Goal: Book appointment/travel/reservation

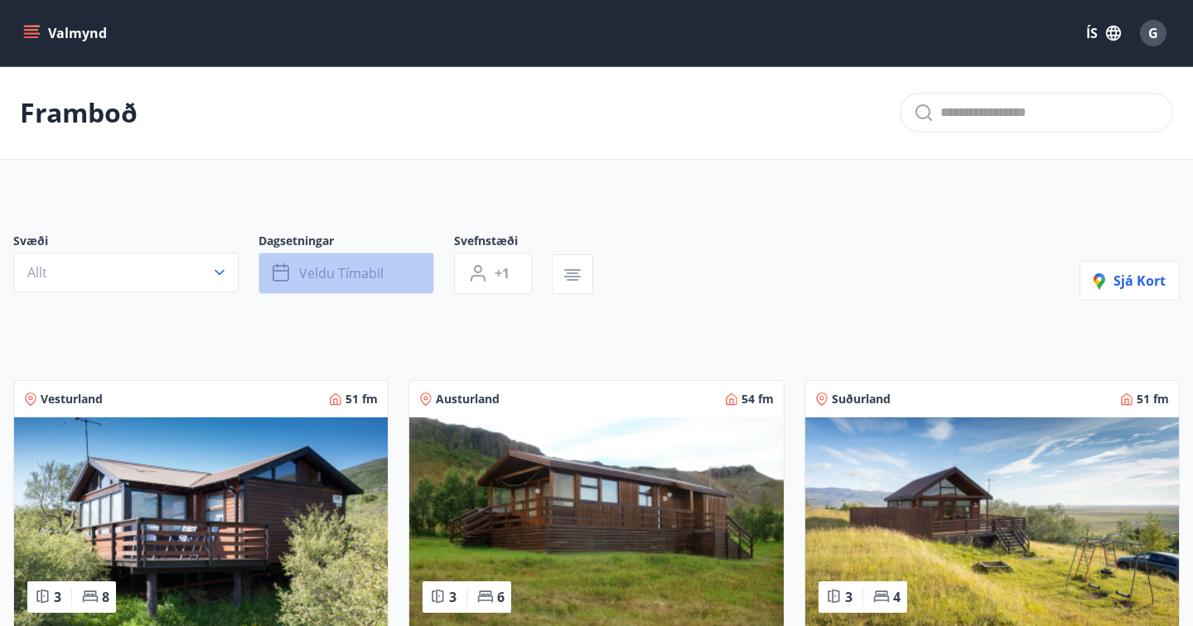
click at [314, 259] on button "Veldu tímabil" at bounding box center [346, 273] width 176 height 41
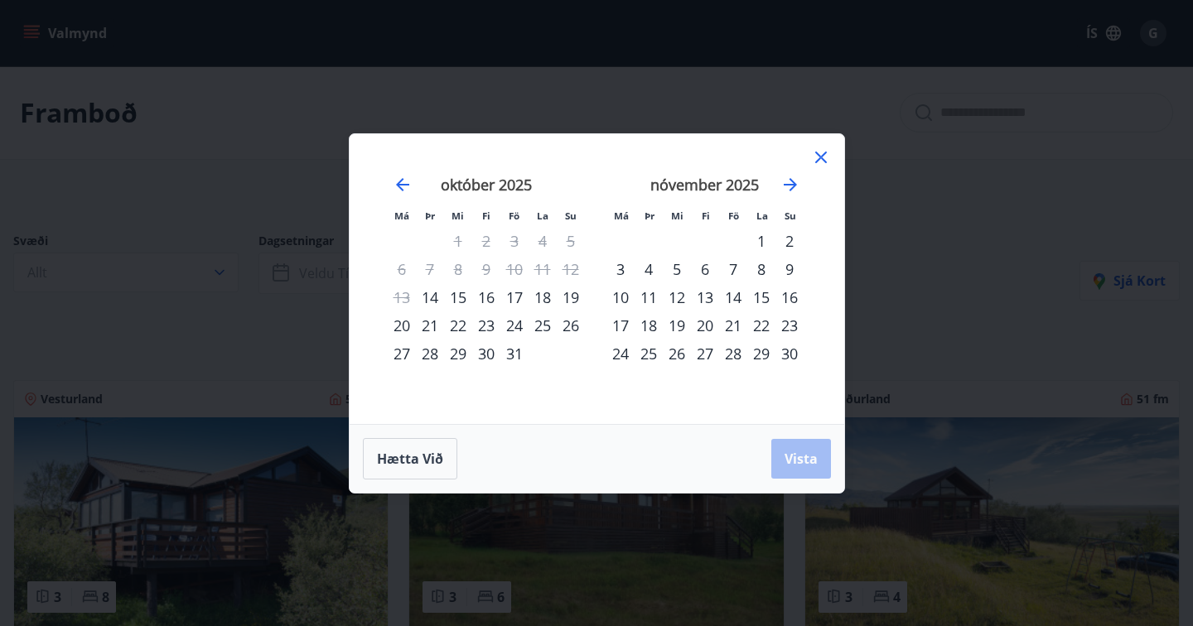
click at [486, 327] on div "23" at bounding box center [486, 326] width 28 height 28
click at [403, 351] on div "27" at bounding box center [402, 354] width 28 height 28
click at [800, 455] on span "Vista" at bounding box center [801, 459] width 33 height 18
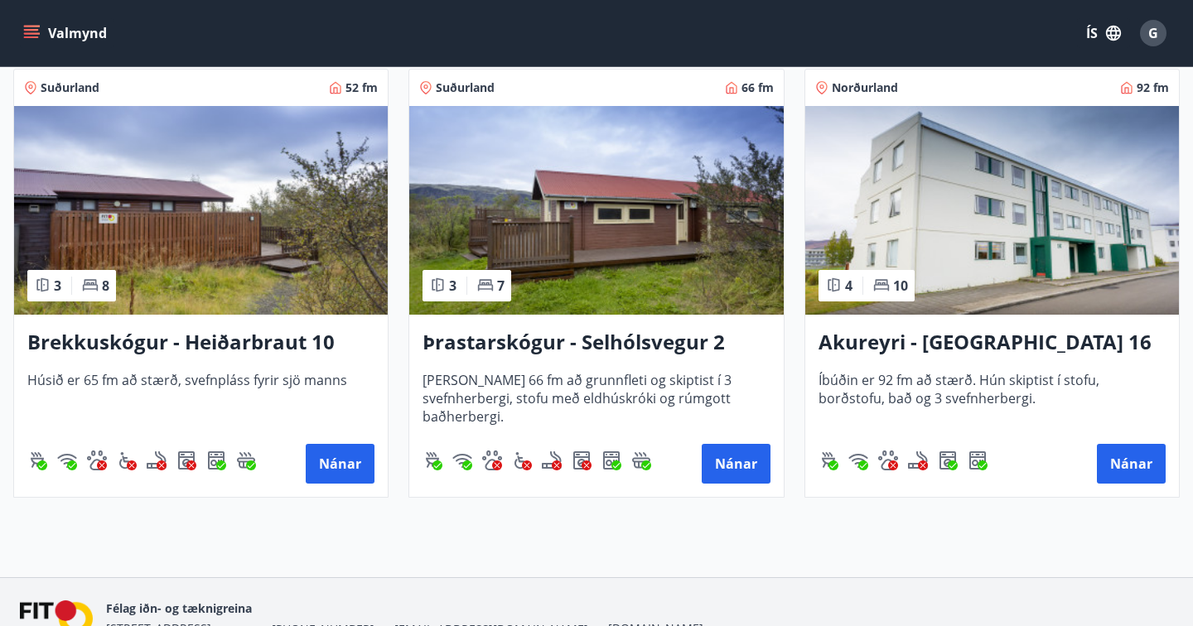
scroll to position [2109, 0]
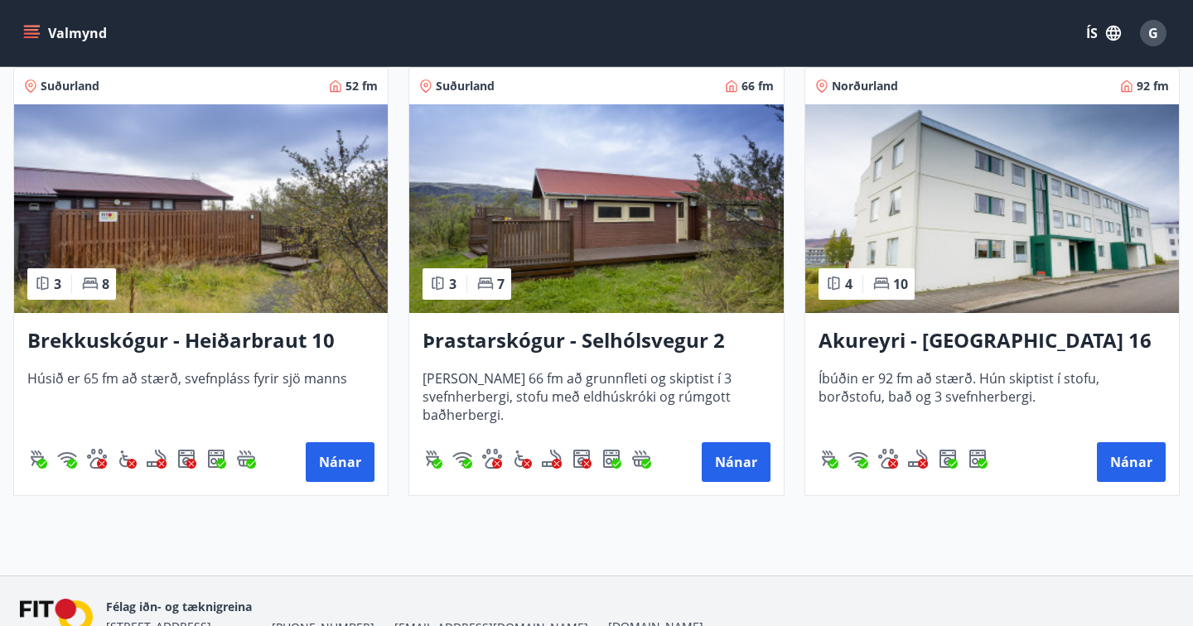
click at [881, 336] on h3 "Akureyri - [GEOGRAPHIC_DATA] 16 E" at bounding box center [992, 341] width 347 height 30
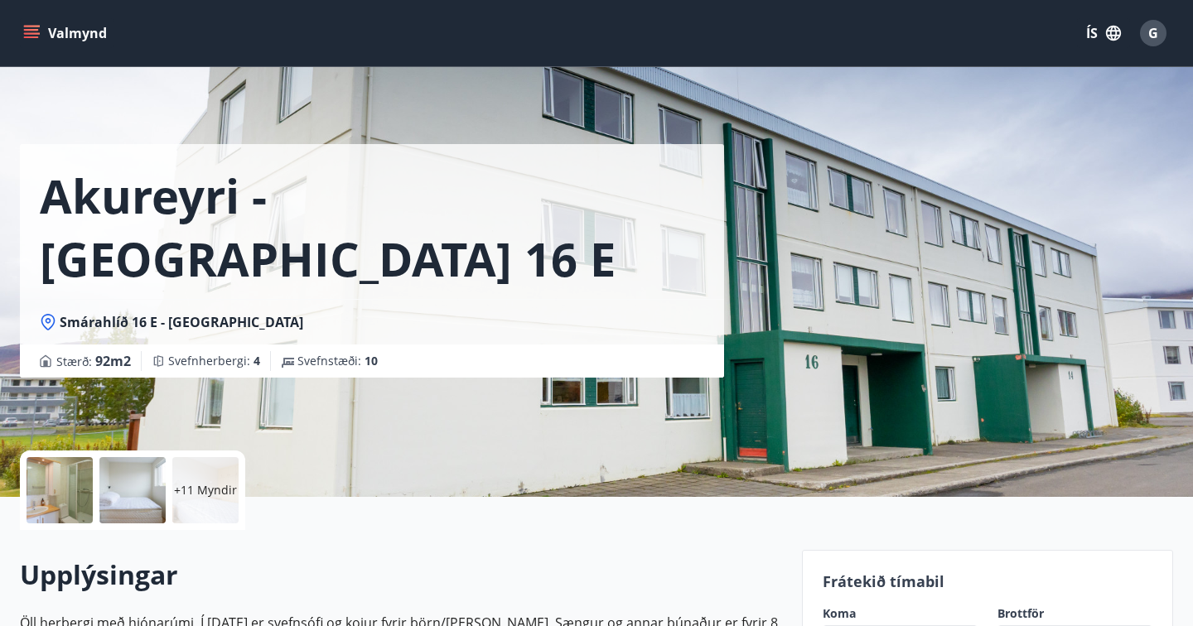
click at [192, 497] on p "+11 Myndir" at bounding box center [205, 490] width 63 height 17
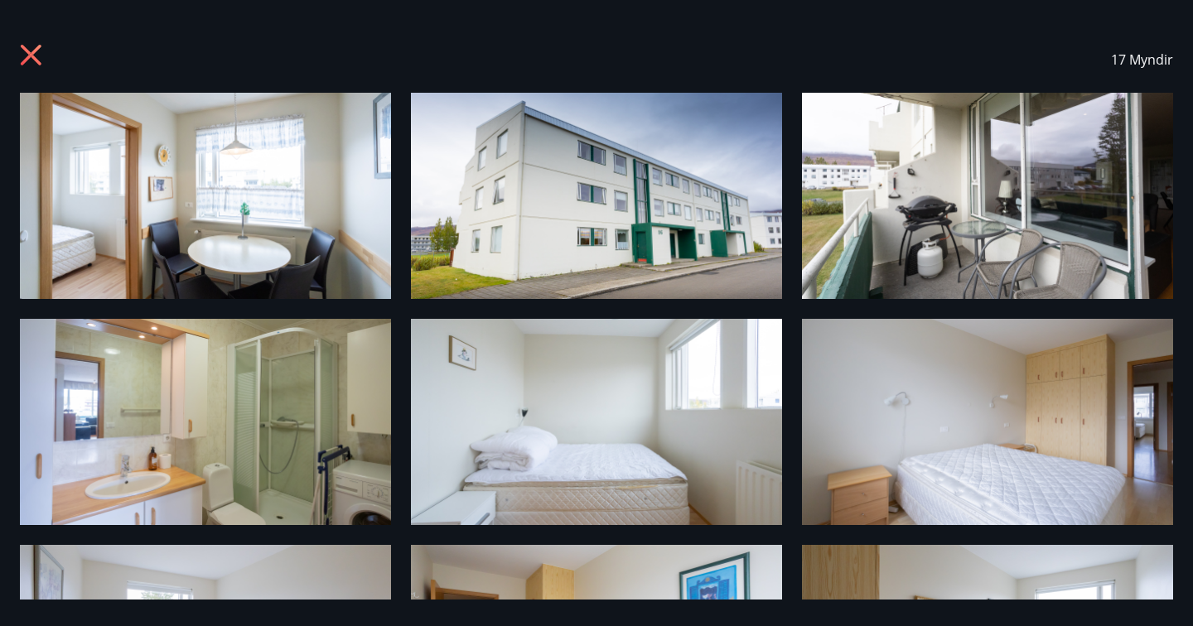
click at [30, 58] on icon at bounding box center [33, 57] width 27 height 27
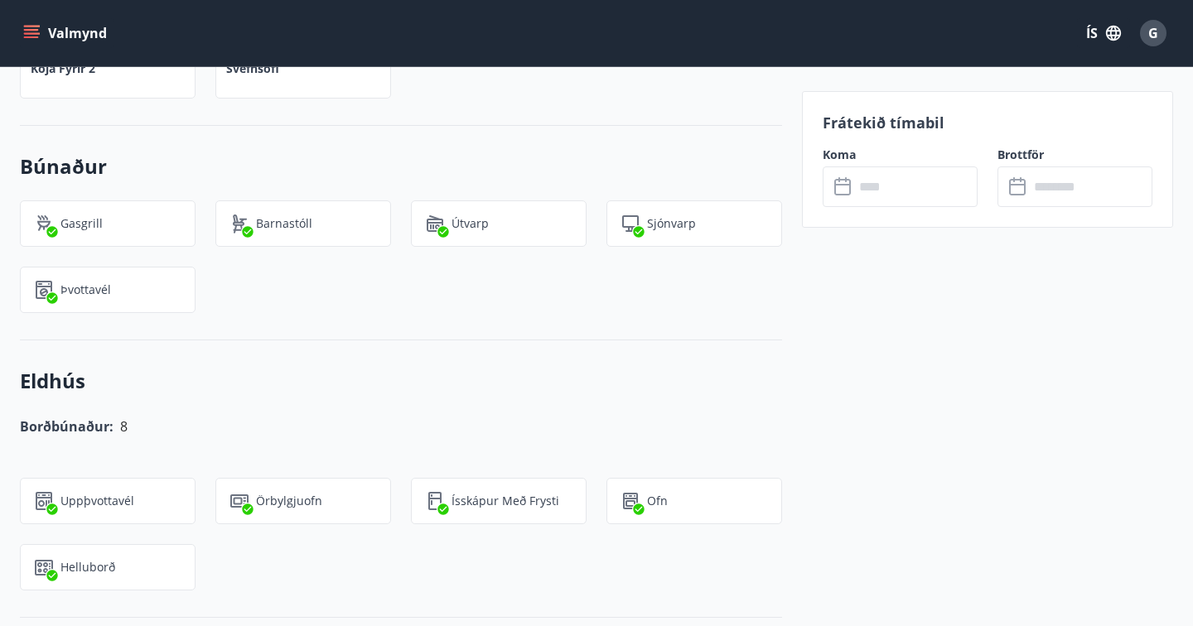
scroll to position [1113, 0]
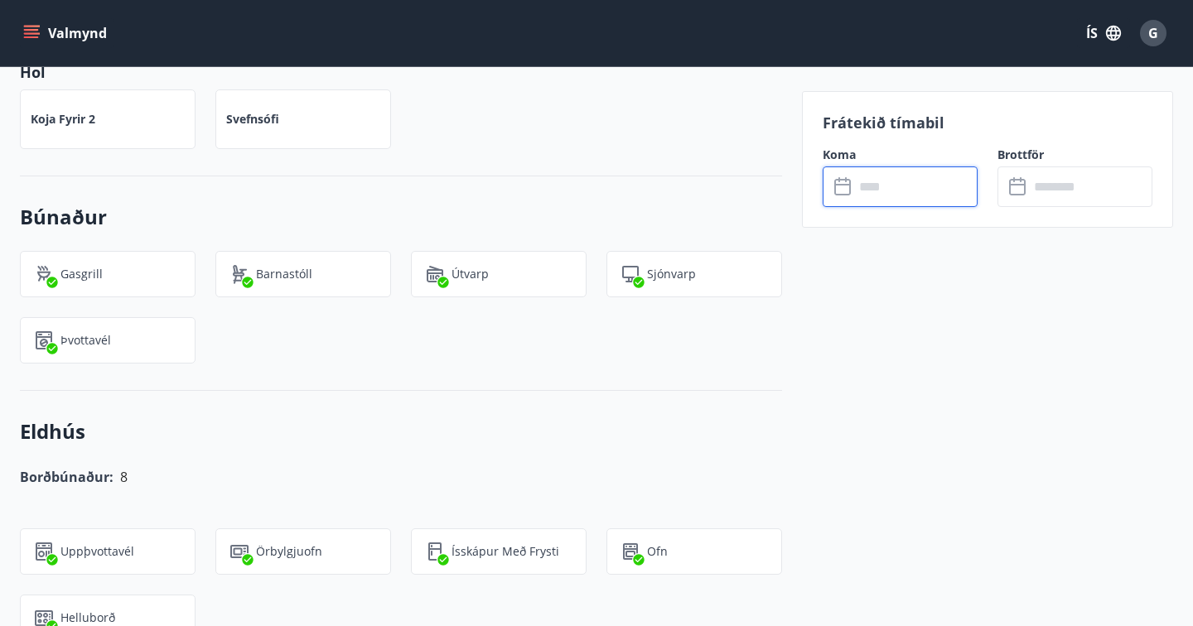
click at [880, 195] on input "text" at bounding box center [915, 187] width 123 height 41
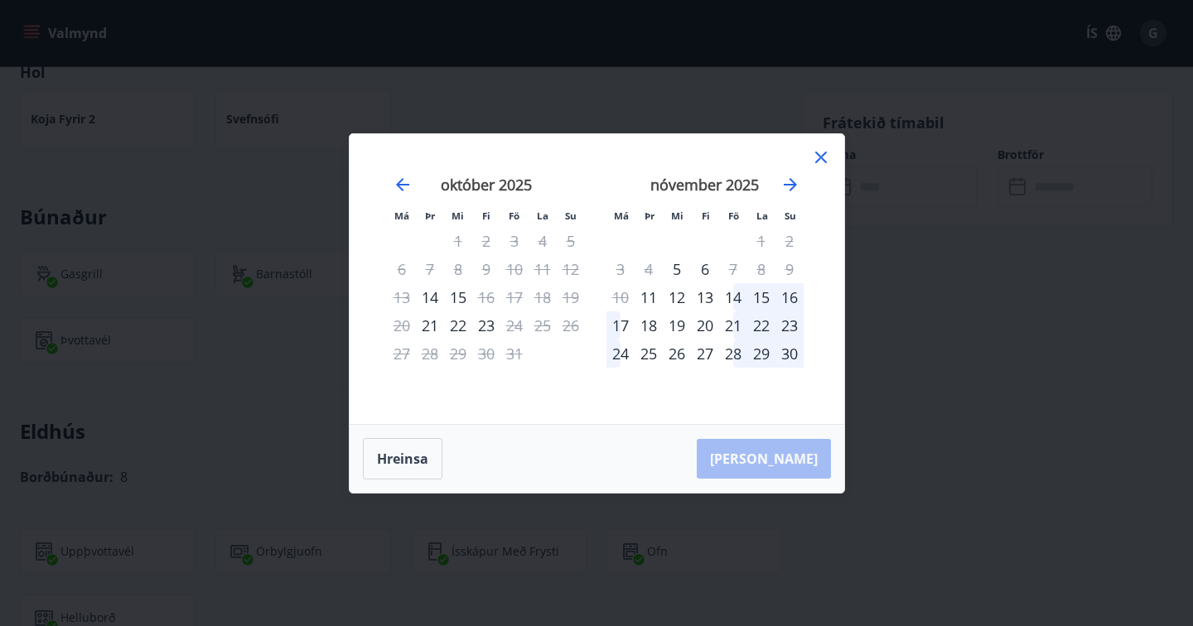
click at [486, 330] on div "23" at bounding box center [486, 326] width 28 height 28
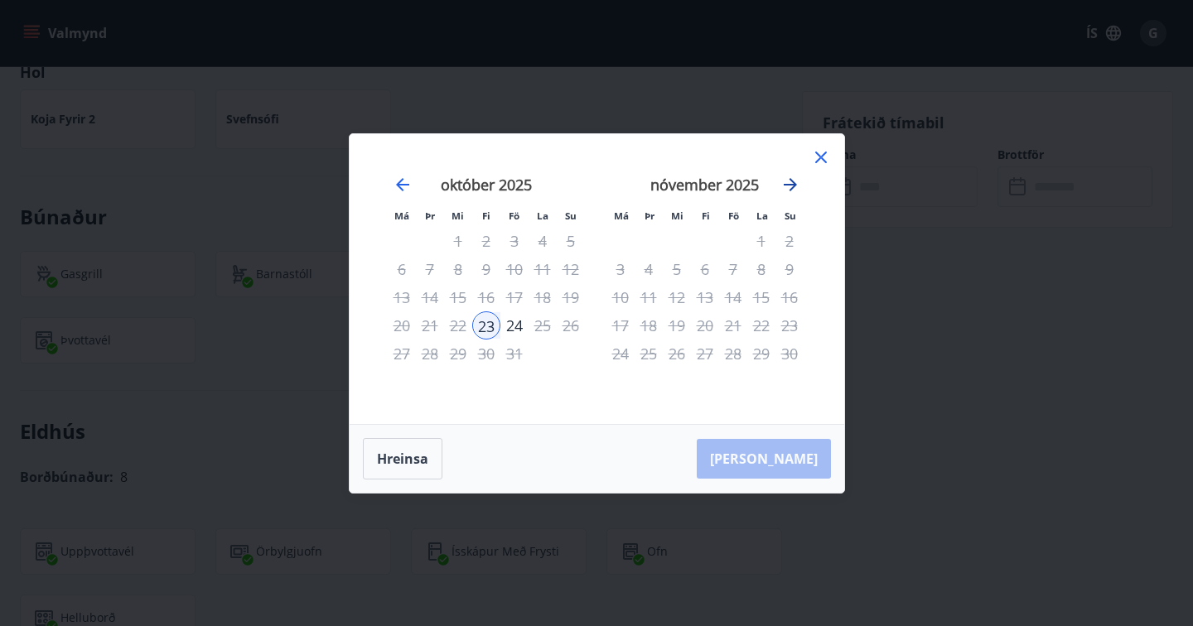
click at [791, 187] on icon "Move forward to switch to the next month." at bounding box center [790, 184] width 13 height 13
click at [402, 191] on icon "Move backward to switch to the previous month." at bounding box center [402, 184] width 13 height 13
click at [829, 160] on icon at bounding box center [821, 157] width 20 height 20
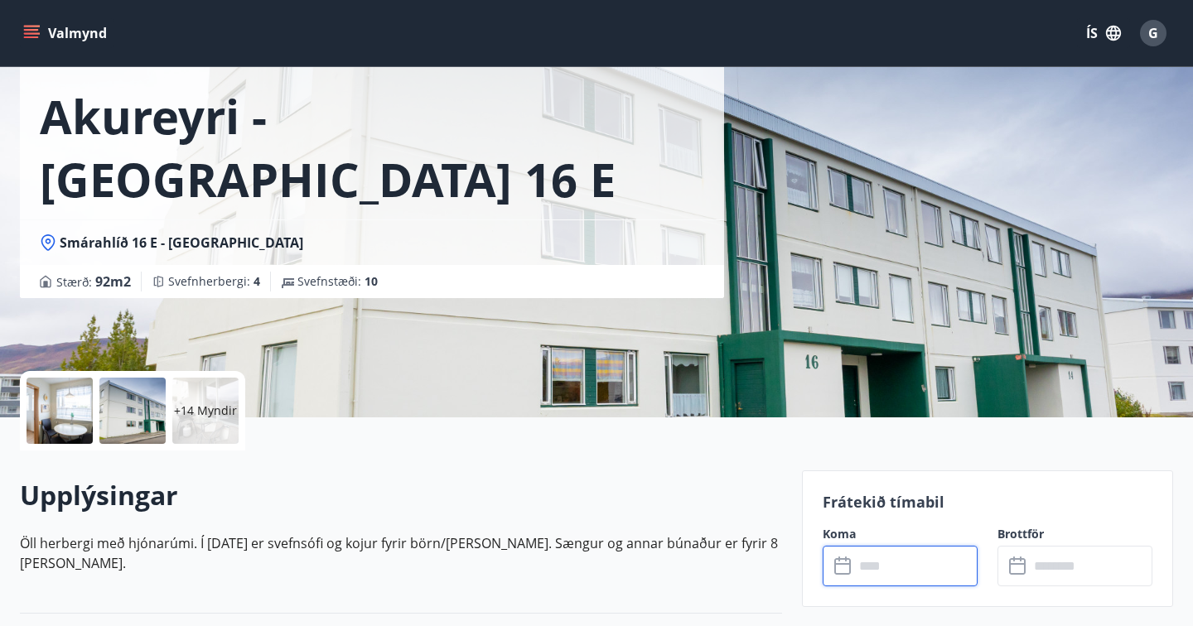
scroll to position [78, 0]
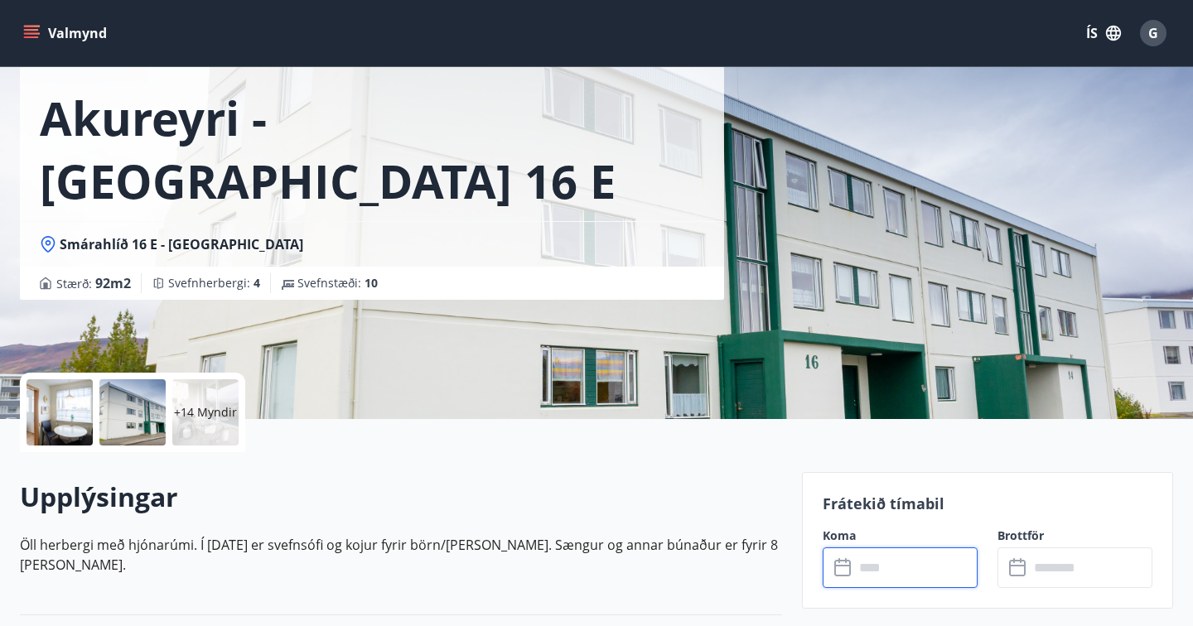
click at [882, 574] on input "text" at bounding box center [915, 568] width 123 height 41
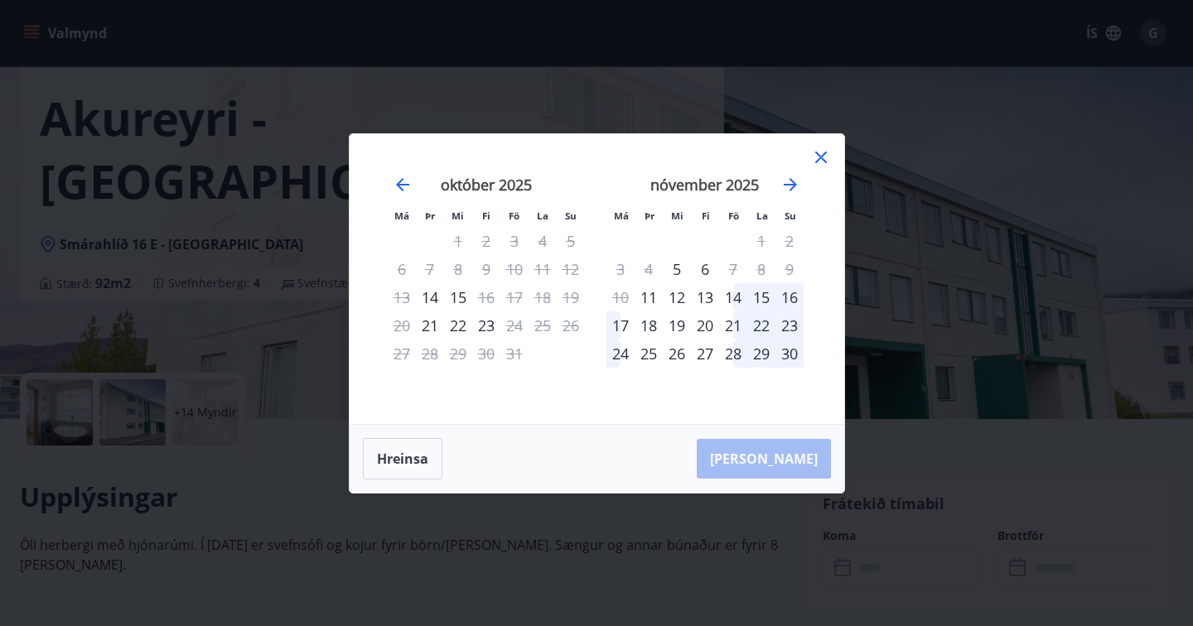
click at [820, 155] on icon at bounding box center [821, 157] width 20 height 20
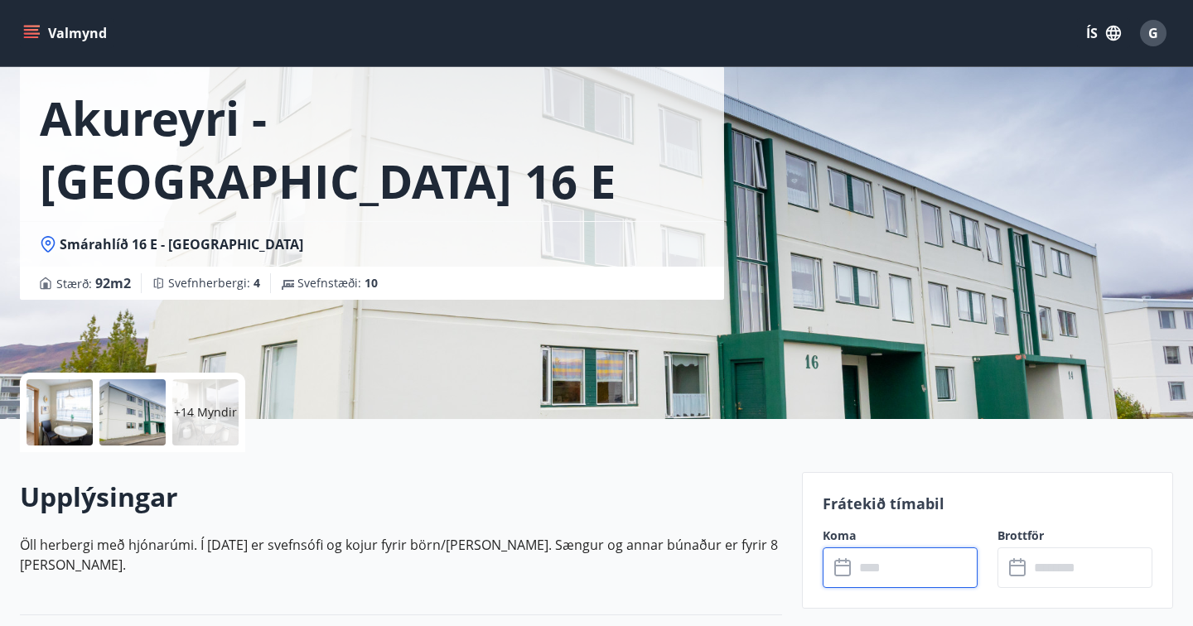
scroll to position [0, 0]
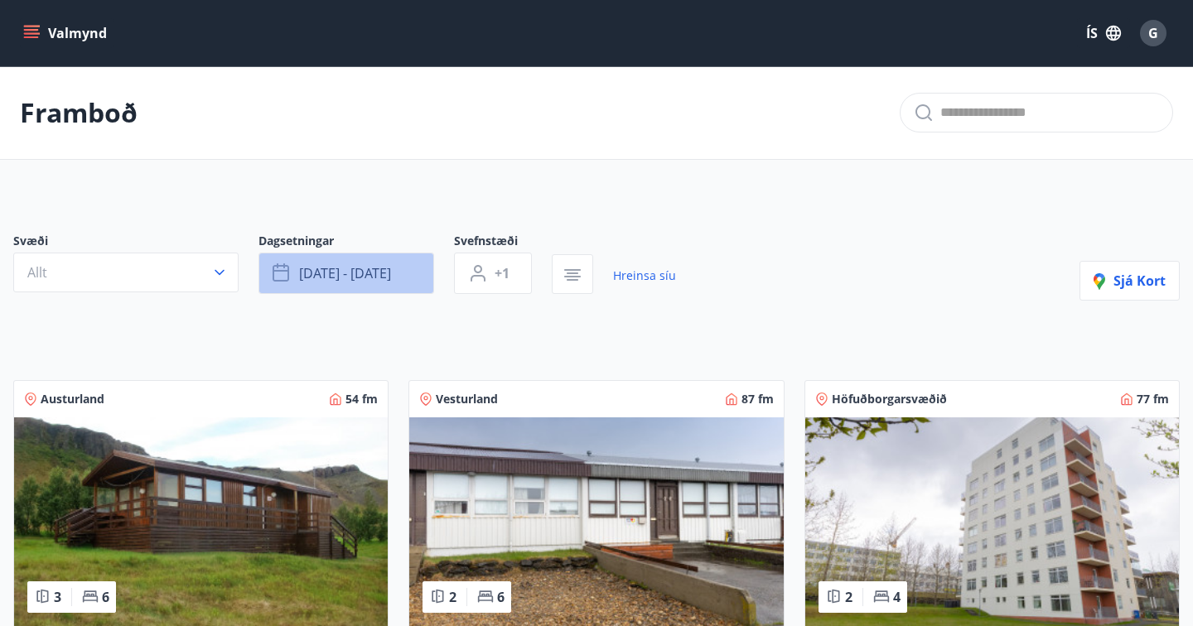
click at [396, 274] on button "[DATE] - [DATE]" at bounding box center [346, 273] width 176 height 41
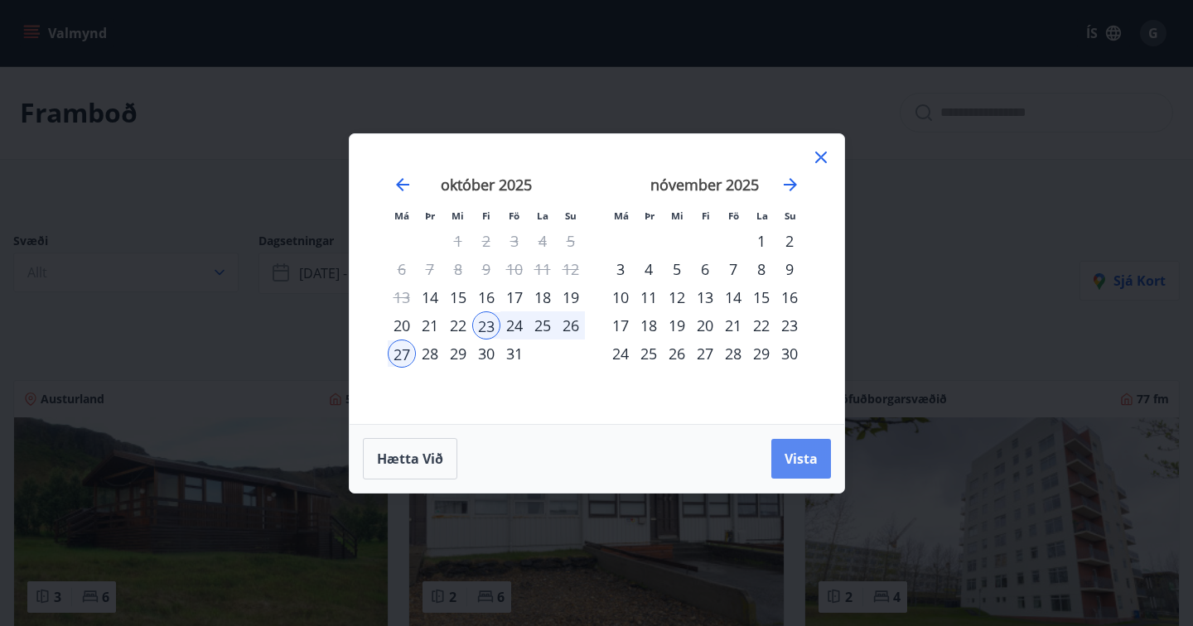
click at [814, 453] on span "Vista" at bounding box center [801, 459] width 33 height 18
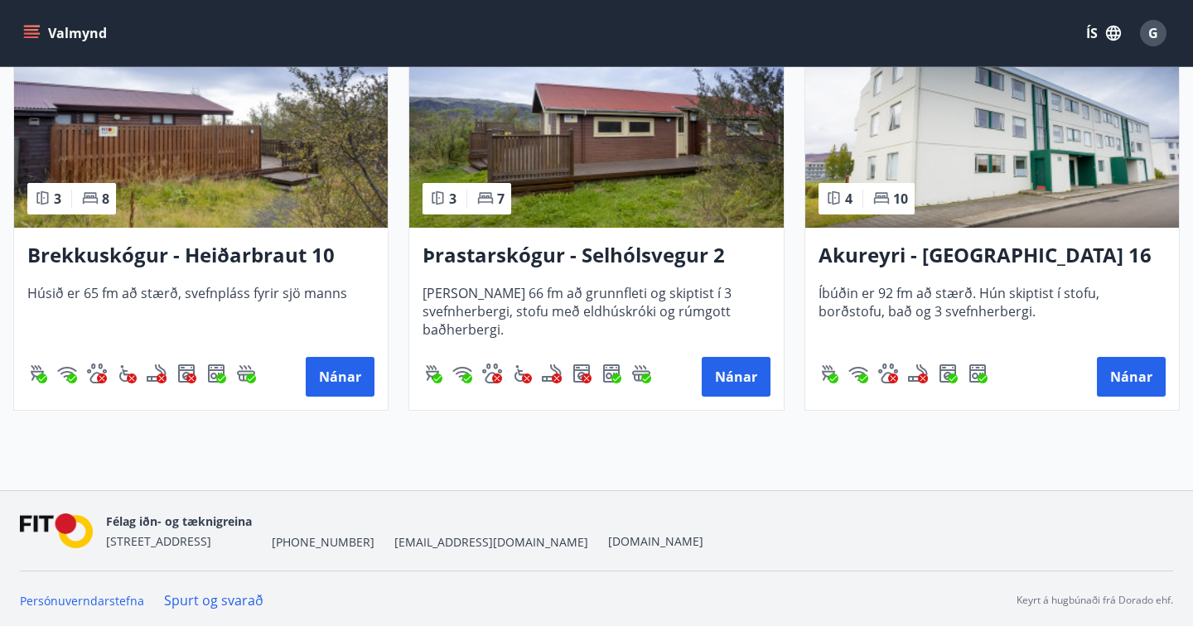
scroll to position [2166, 0]
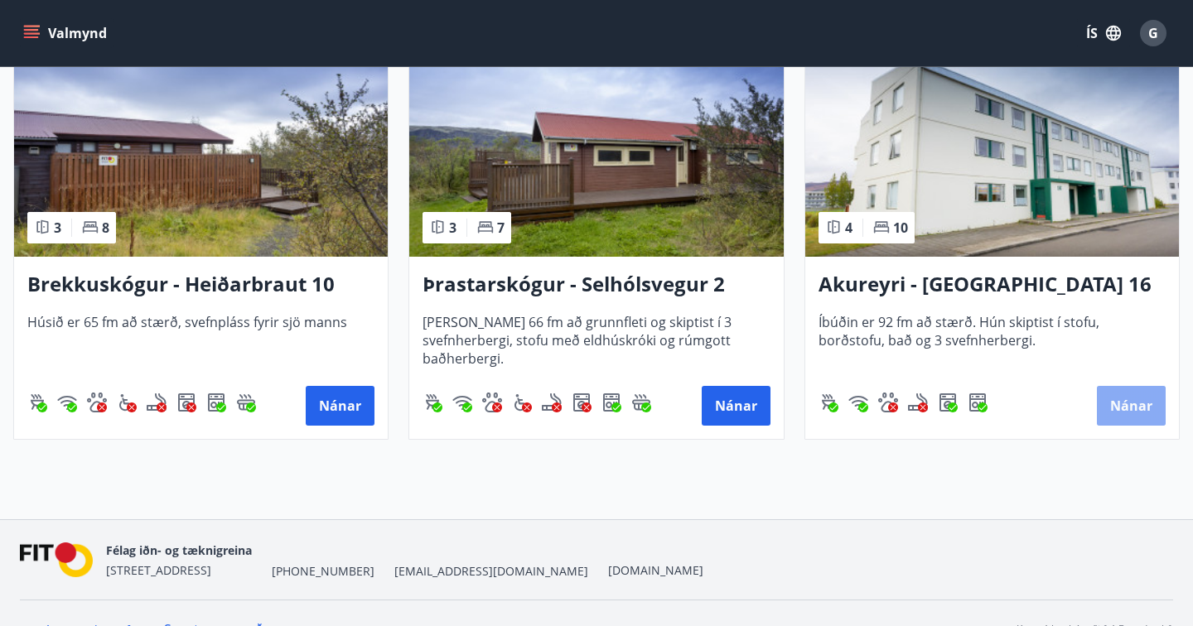
click at [1123, 406] on button "Nánar" at bounding box center [1131, 406] width 69 height 40
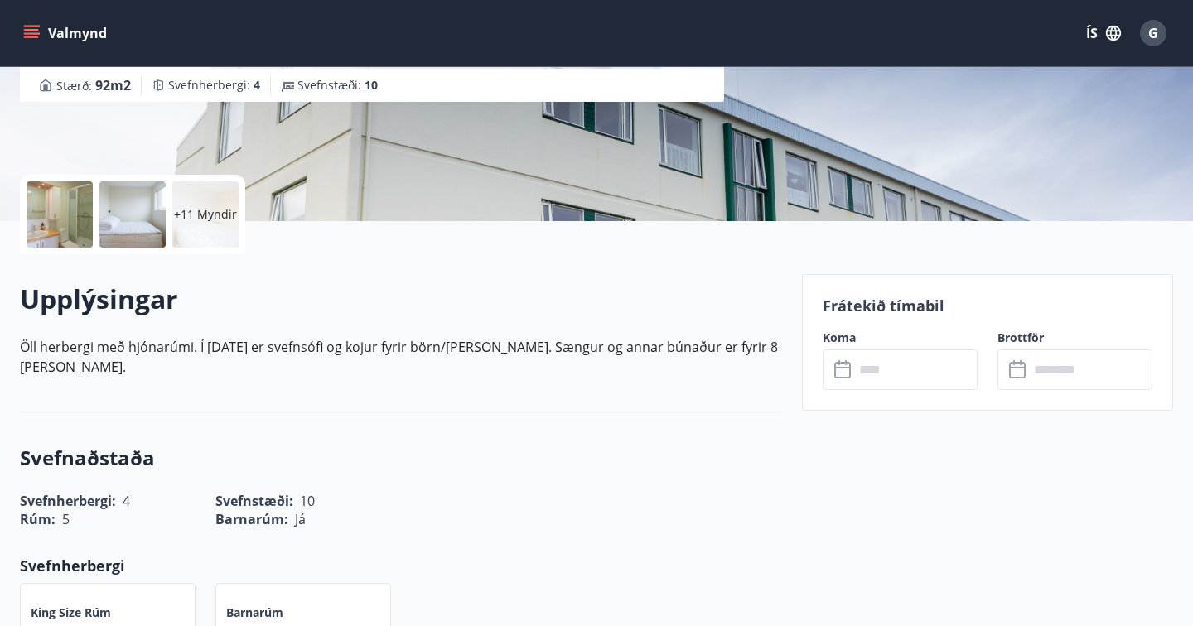
scroll to position [316, 0]
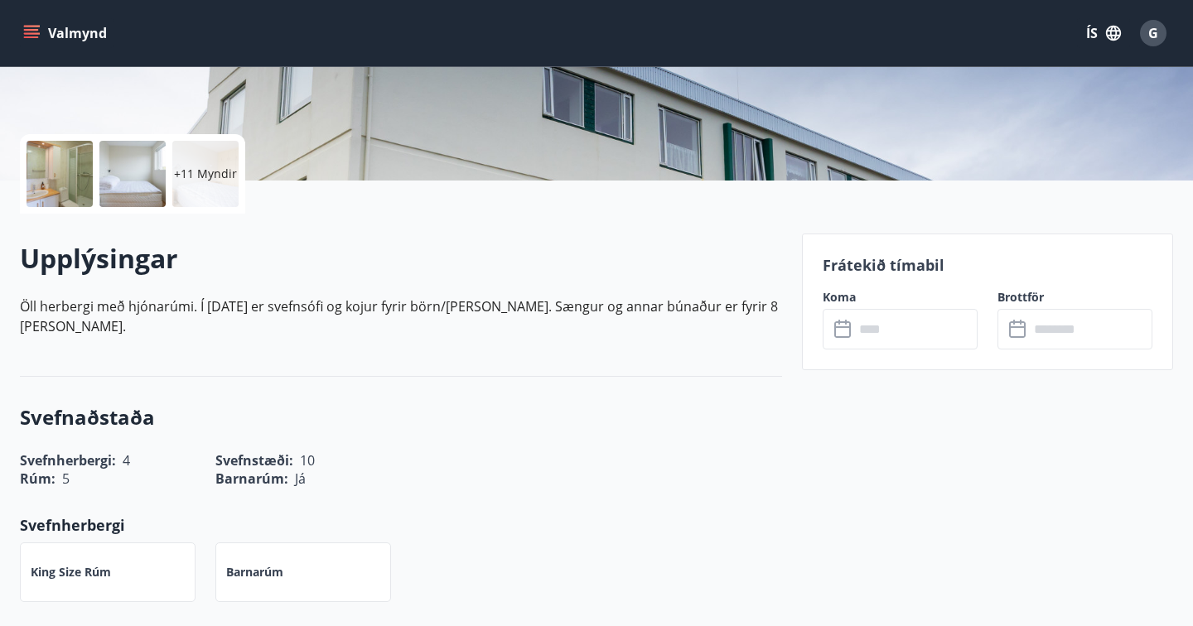
click at [943, 324] on input "text" at bounding box center [915, 329] width 123 height 41
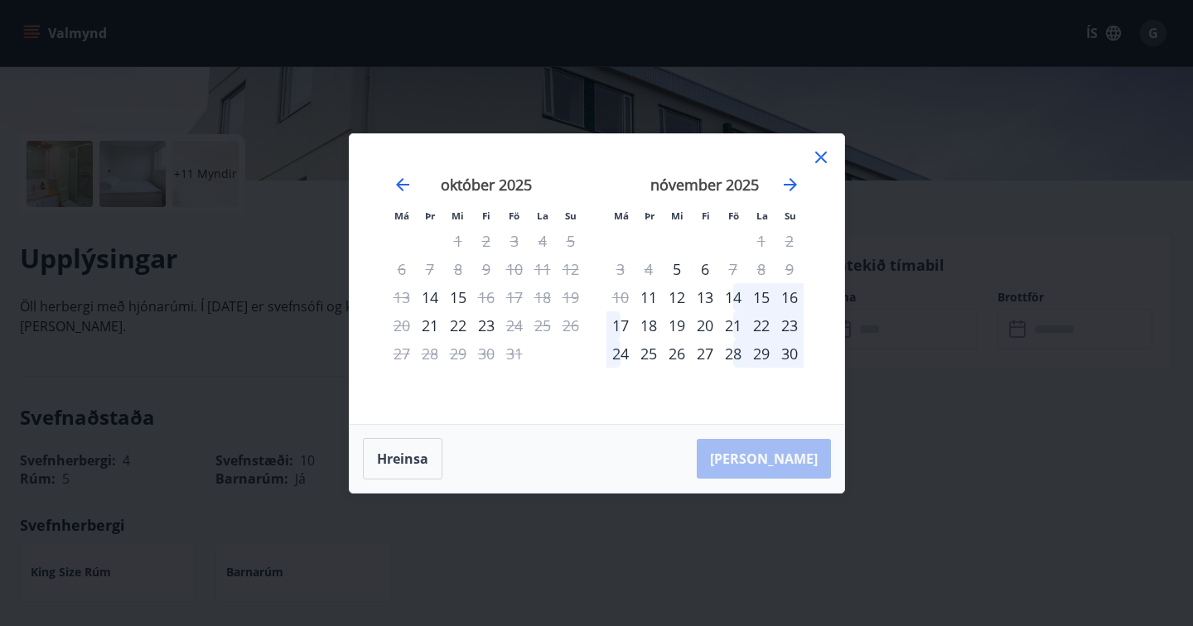
click at [829, 146] on div "Má Þr Mi Fi Fö La Su Má Þr Mi Fi Fö La Su [DATE] 1 2 3 4 5 6 7 8 9 10 11 12 13 …" at bounding box center [597, 279] width 495 height 290
click at [825, 152] on icon at bounding box center [821, 158] width 12 height 12
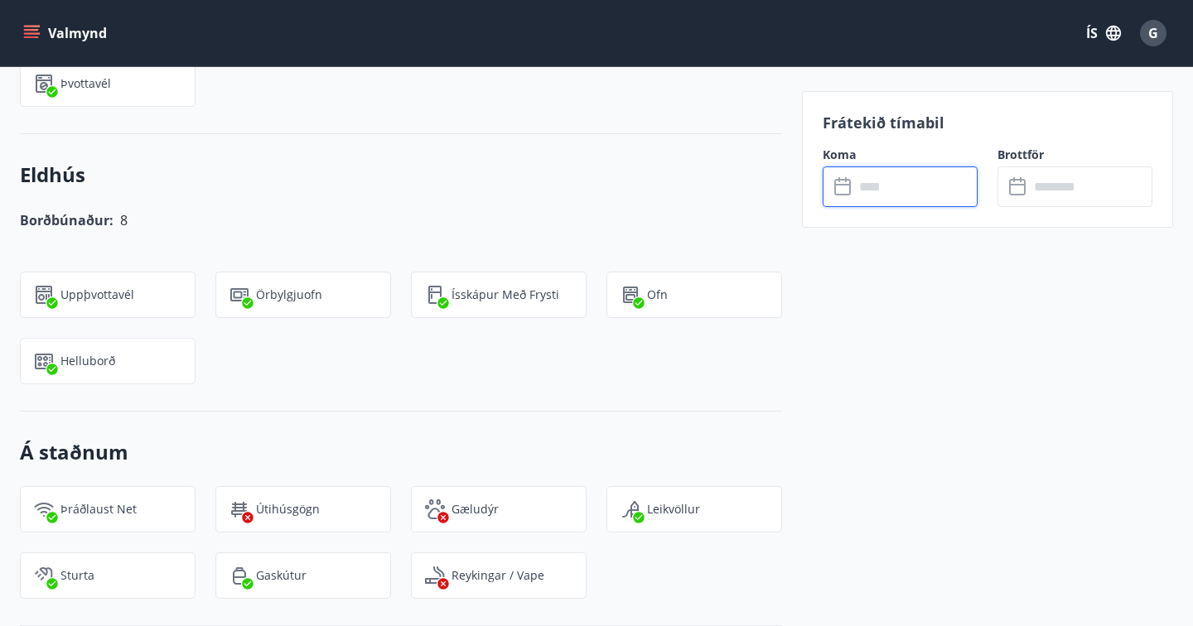
scroll to position [1378, 0]
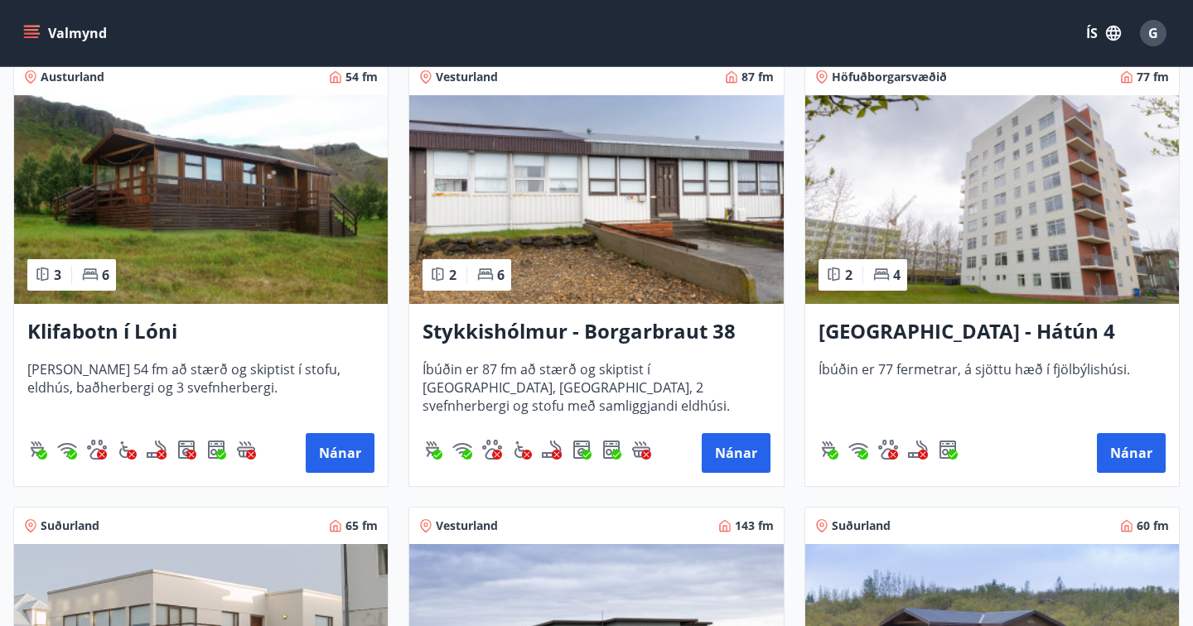
scroll to position [321, 0]
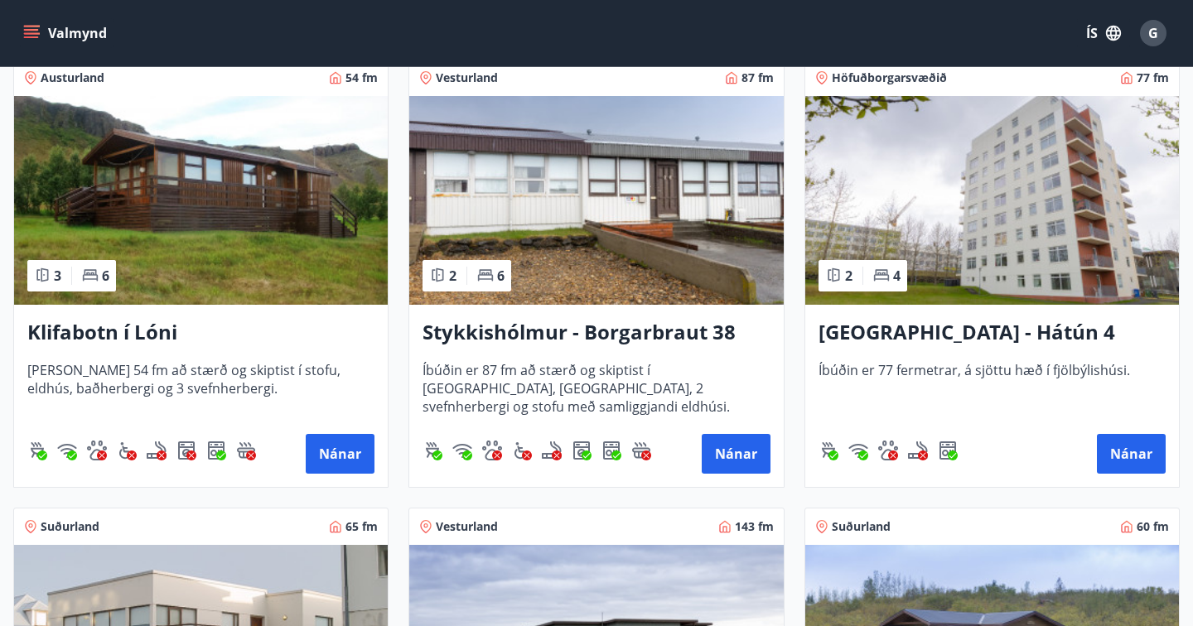
click at [61, 326] on h3 "Klifabotn í Lóni" at bounding box center [200, 333] width 347 height 30
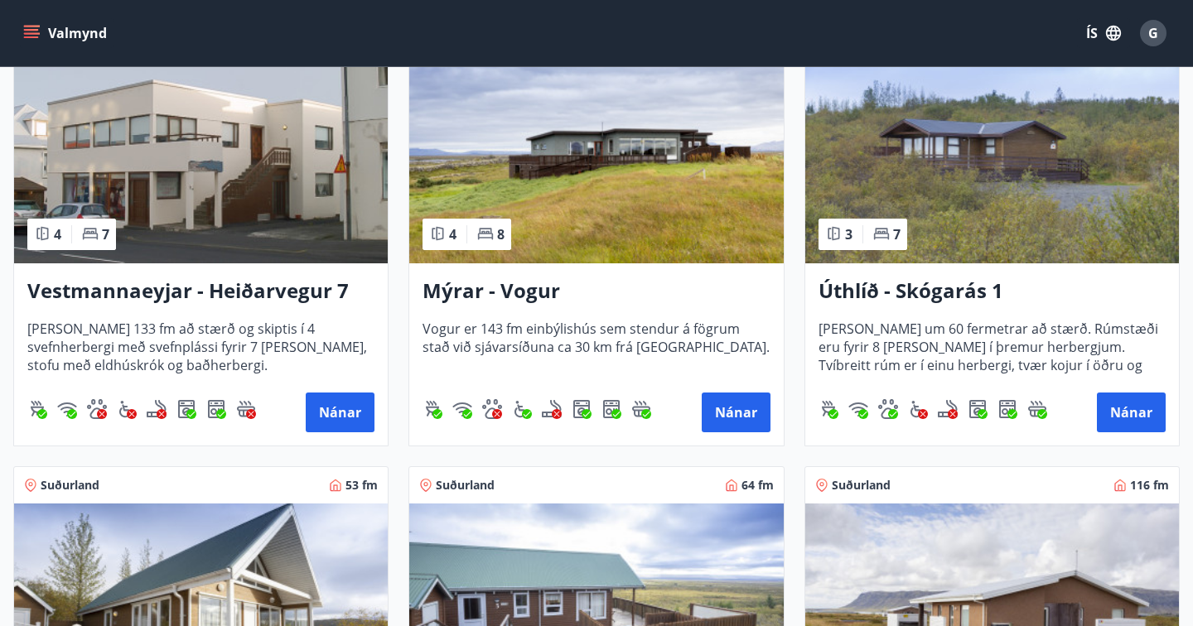
scroll to position [813, 0]
click at [888, 287] on h3 "Úthlíð - Skógarás 1" at bounding box center [992, 291] width 347 height 30
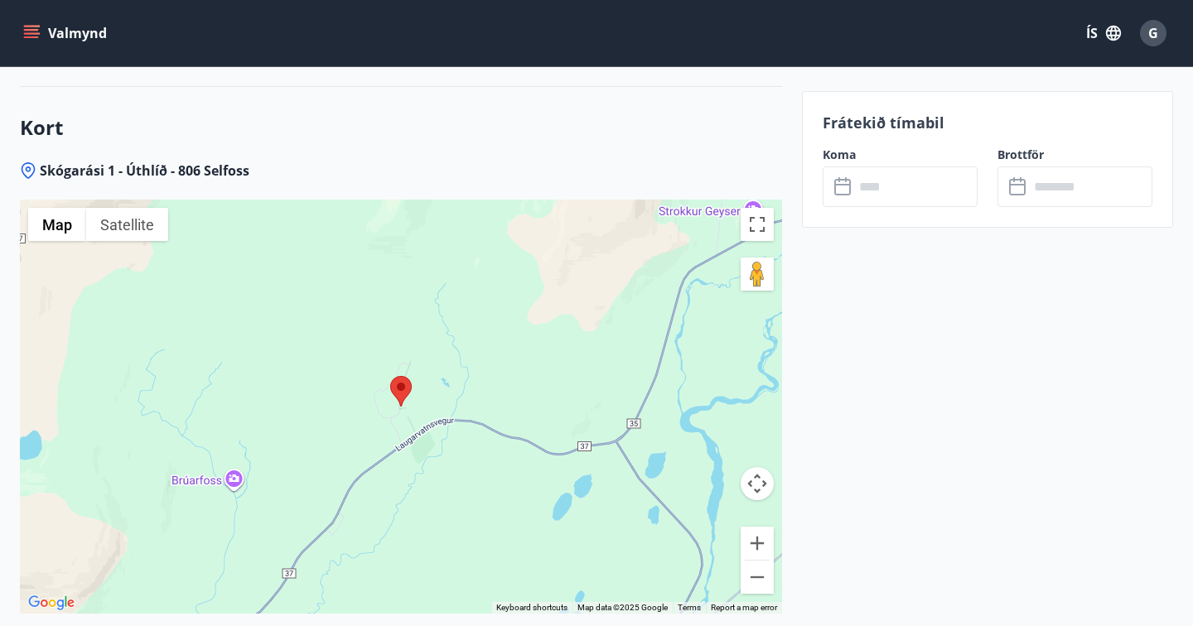
scroll to position [2071, 0]
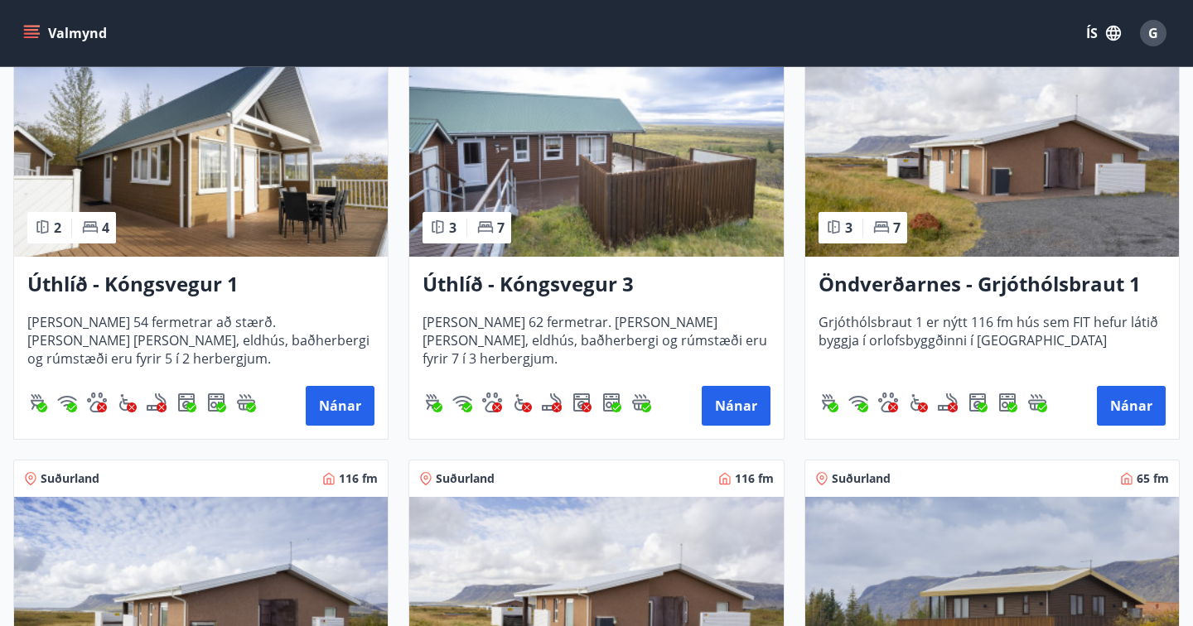
scroll to position [1268, 0]
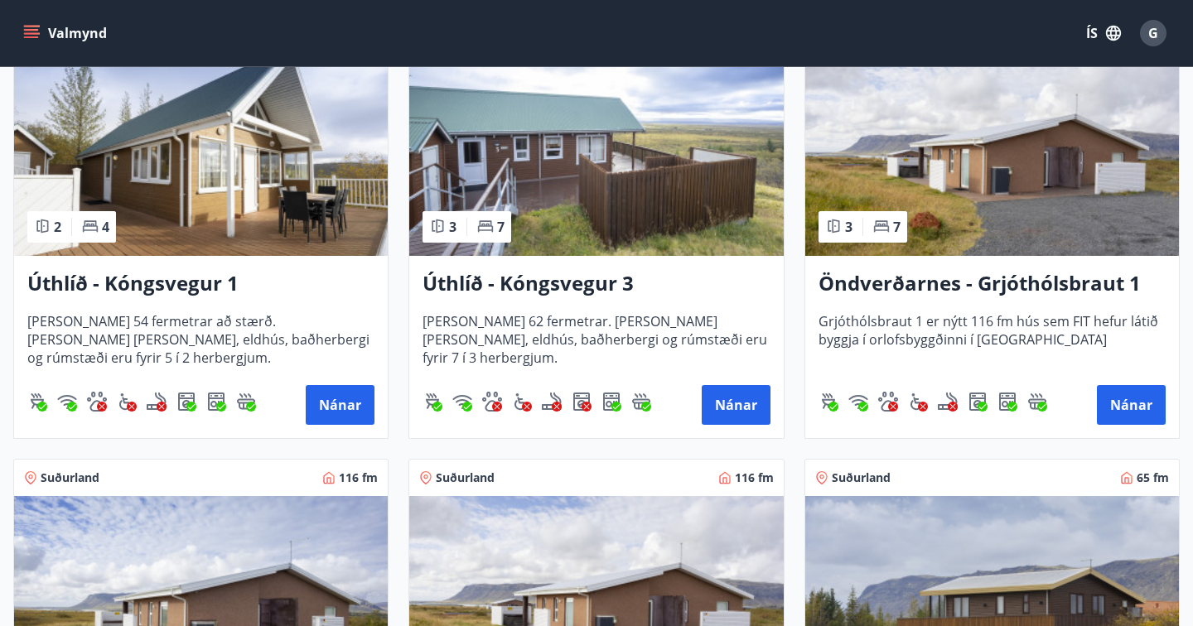
click at [858, 275] on h3 "Öndverðarnes - Grjóthólsbraut 1" at bounding box center [992, 284] width 347 height 30
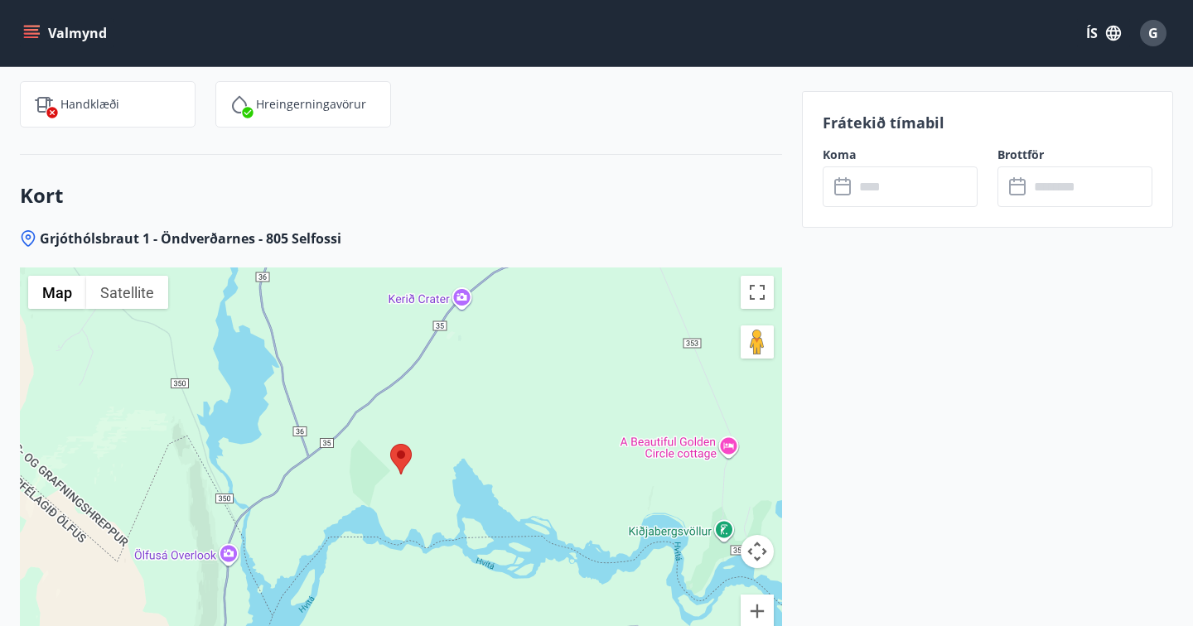
scroll to position [2062, 0]
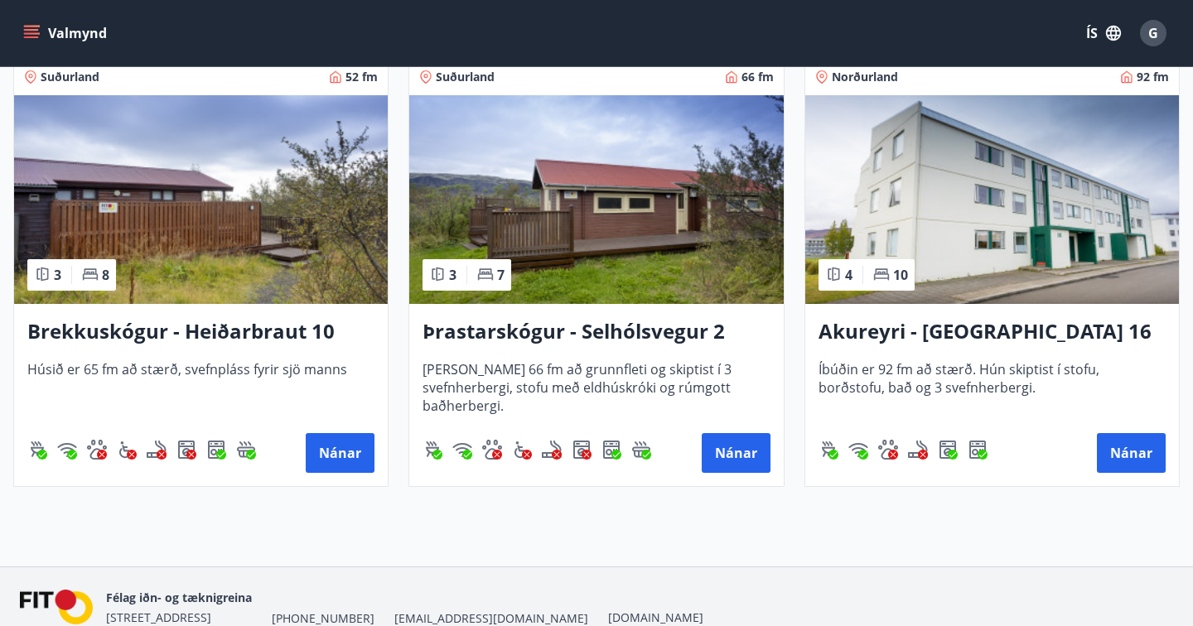
scroll to position [2118, 0]
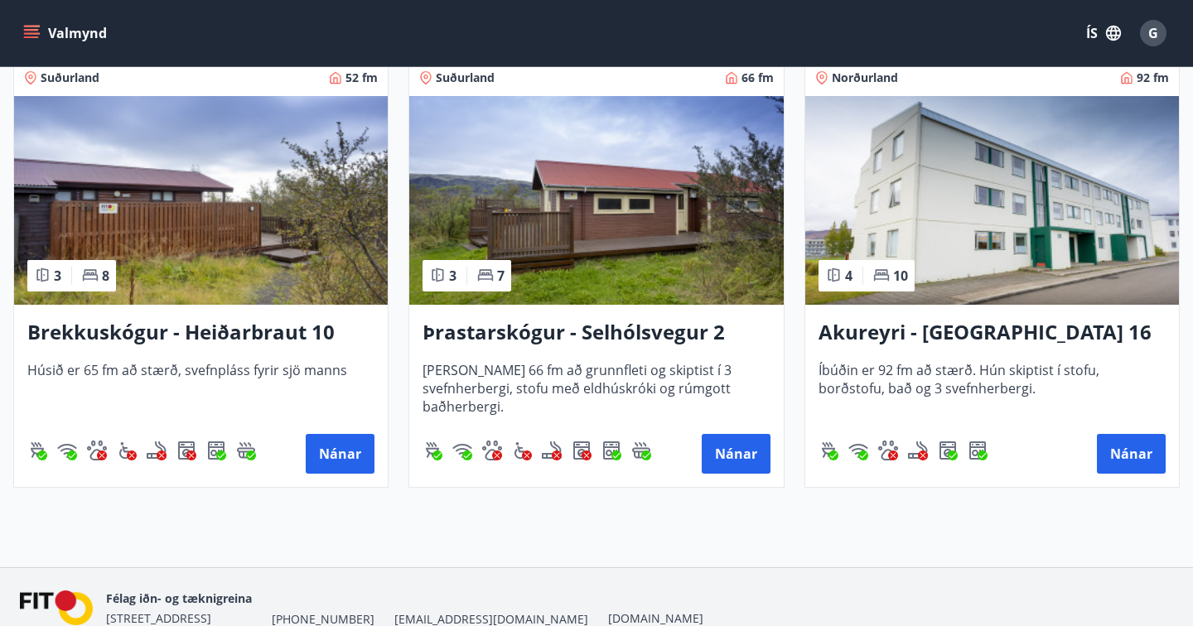
click at [138, 334] on h3 "Brekkuskógur - Heiðarbraut 10" at bounding box center [200, 333] width 347 height 30
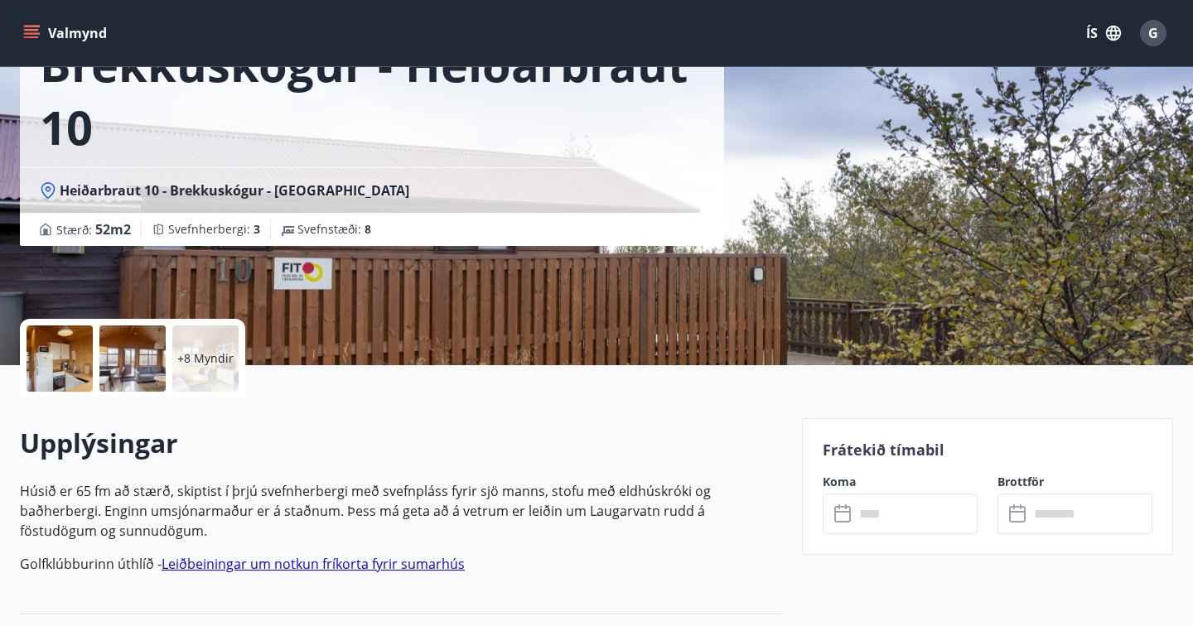
scroll to position [123, 0]
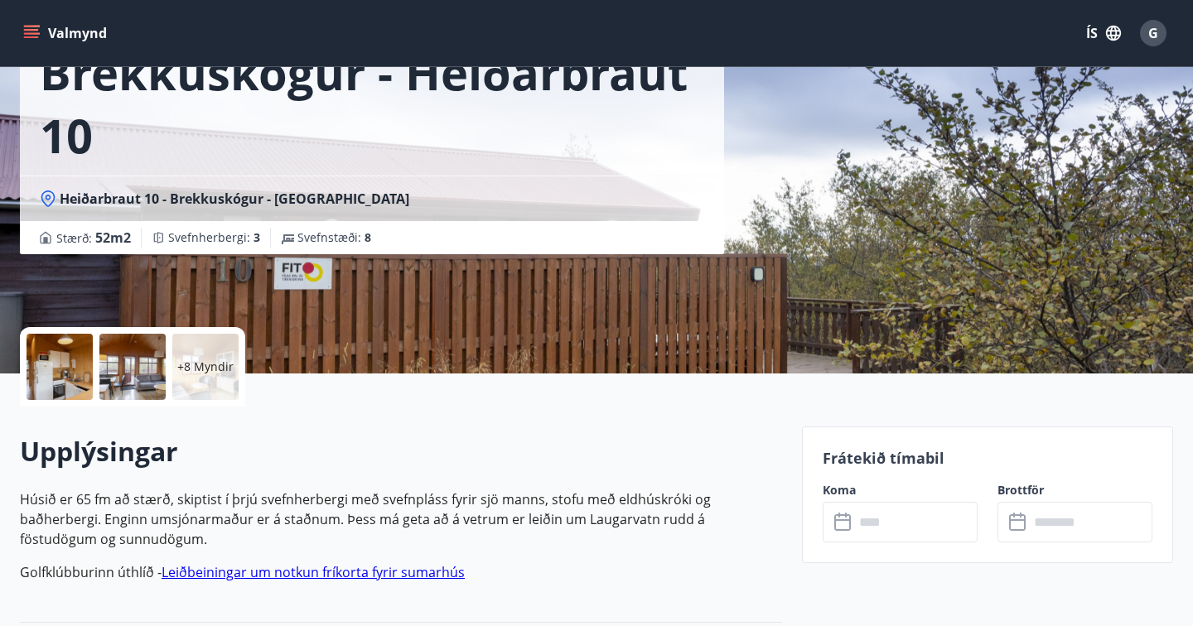
click at [35, 359] on div at bounding box center [60, 367] width 66 height 66
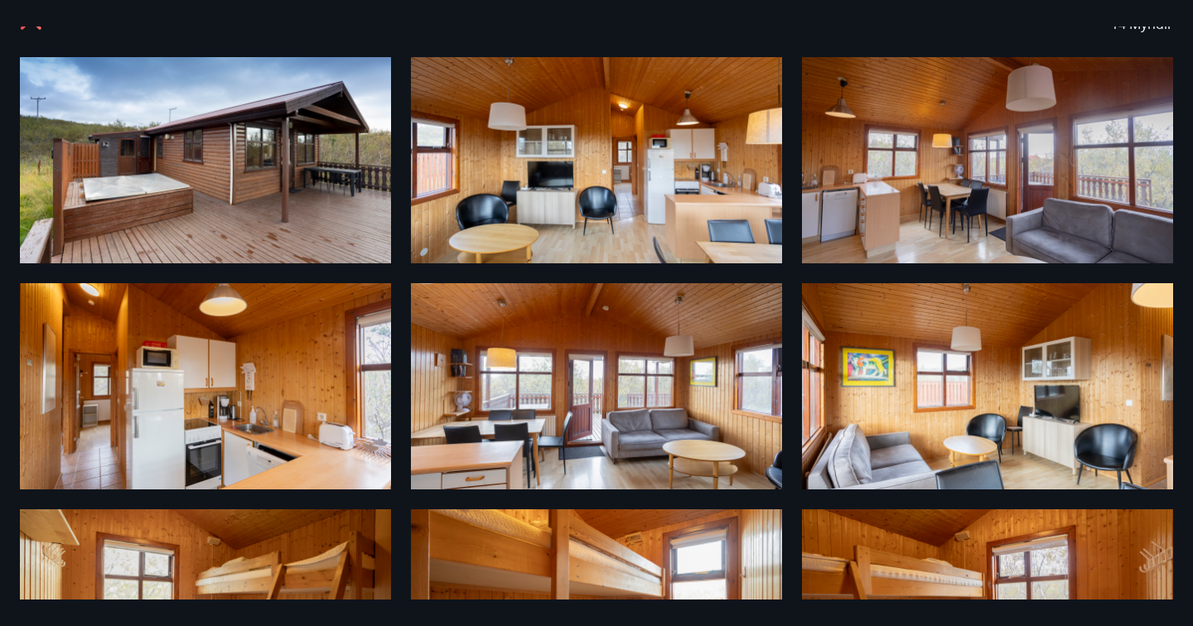
scroll to position [0, 0]
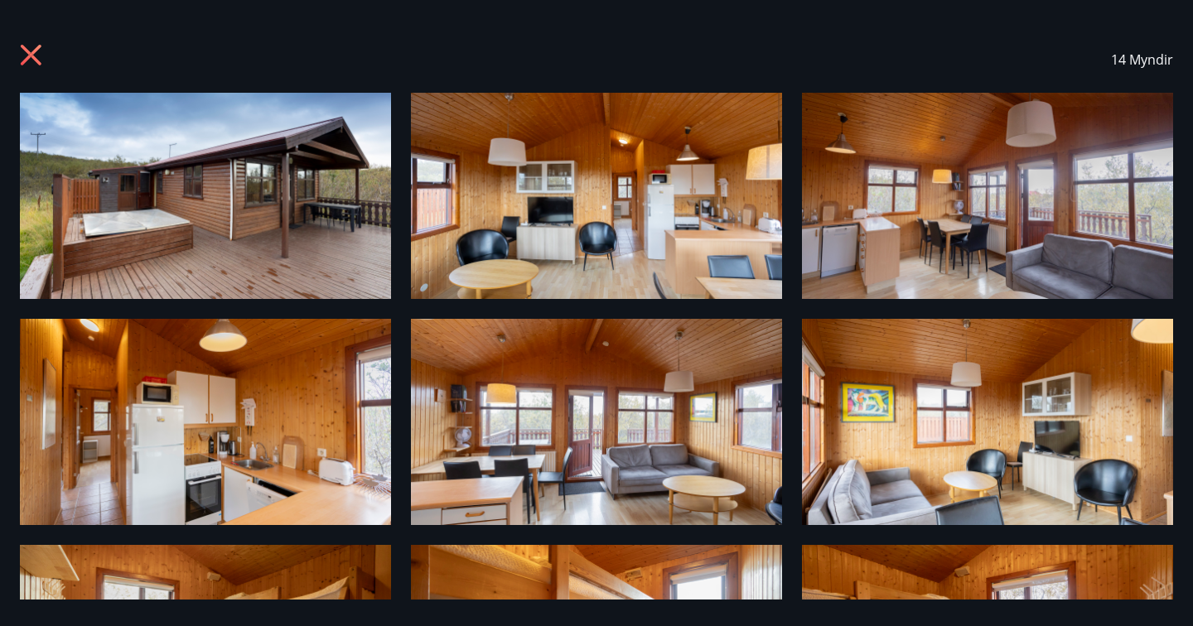
click at [36, 53] on icon at bounding box center [33, 57] width 27 height 27
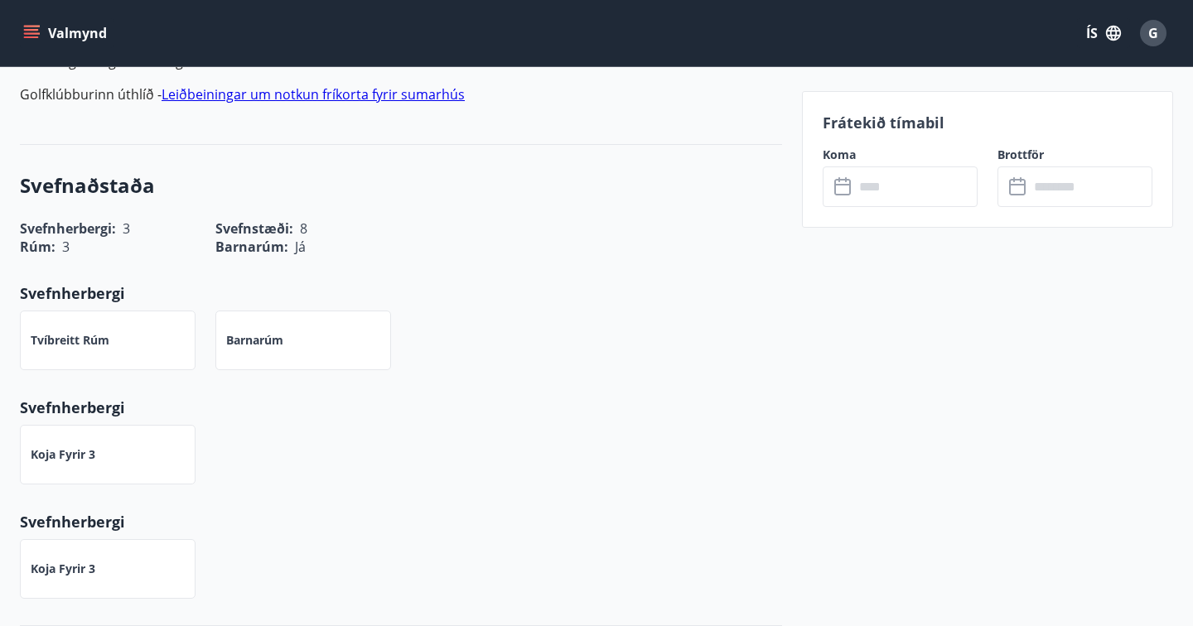
scroll to position [606, 0]
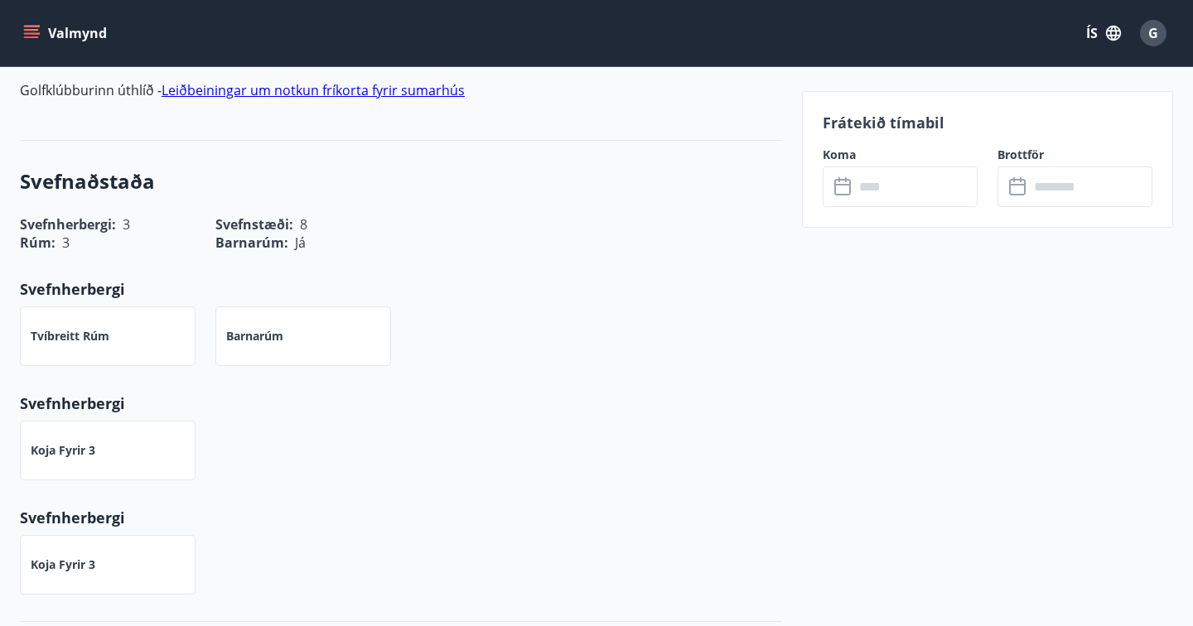
click at [871, 176] on input "text" at bounding box center [915, 187] width 123 height 41
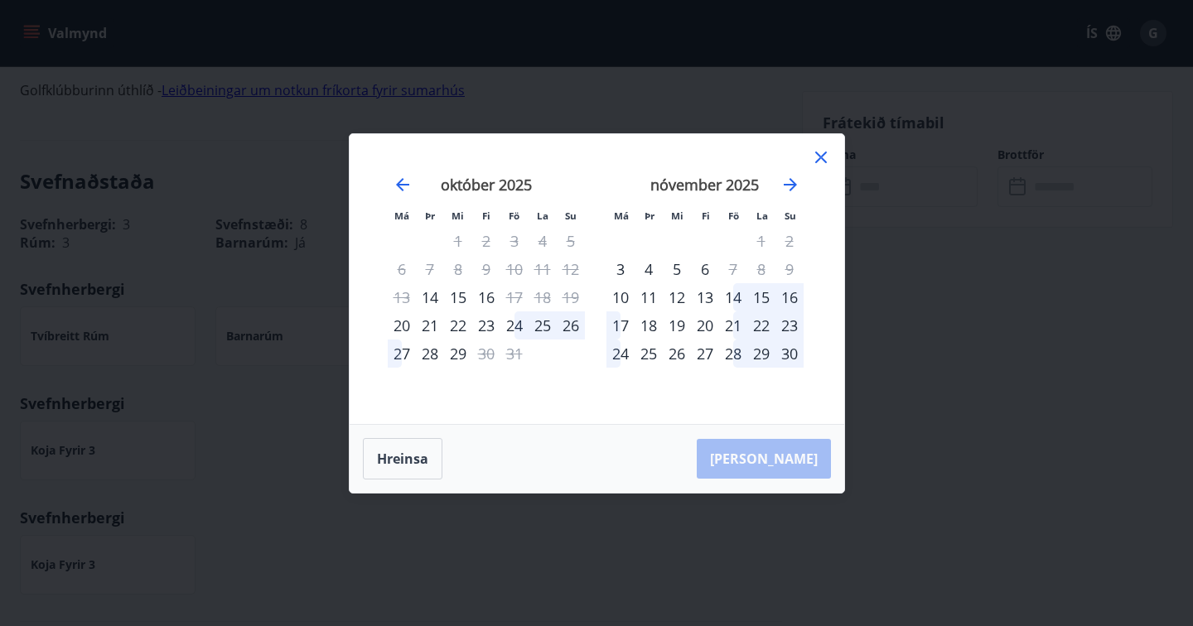
click at [819, 152] on icon at bounding box center [821, 157] width 20 height 20
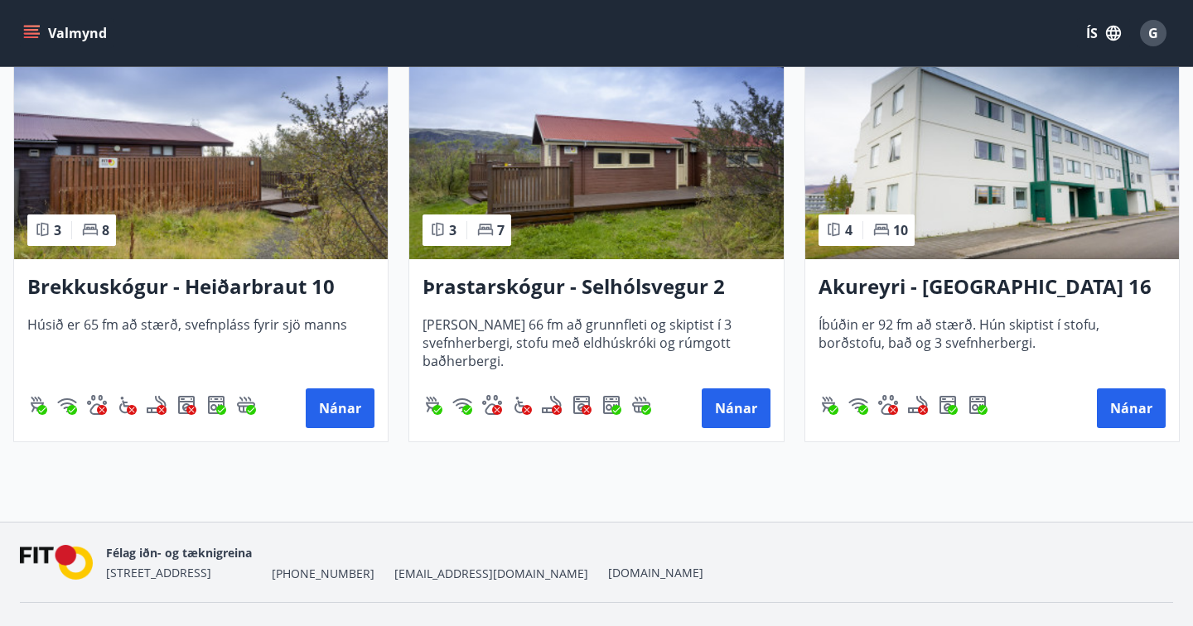
scroll to position [2198, 0]
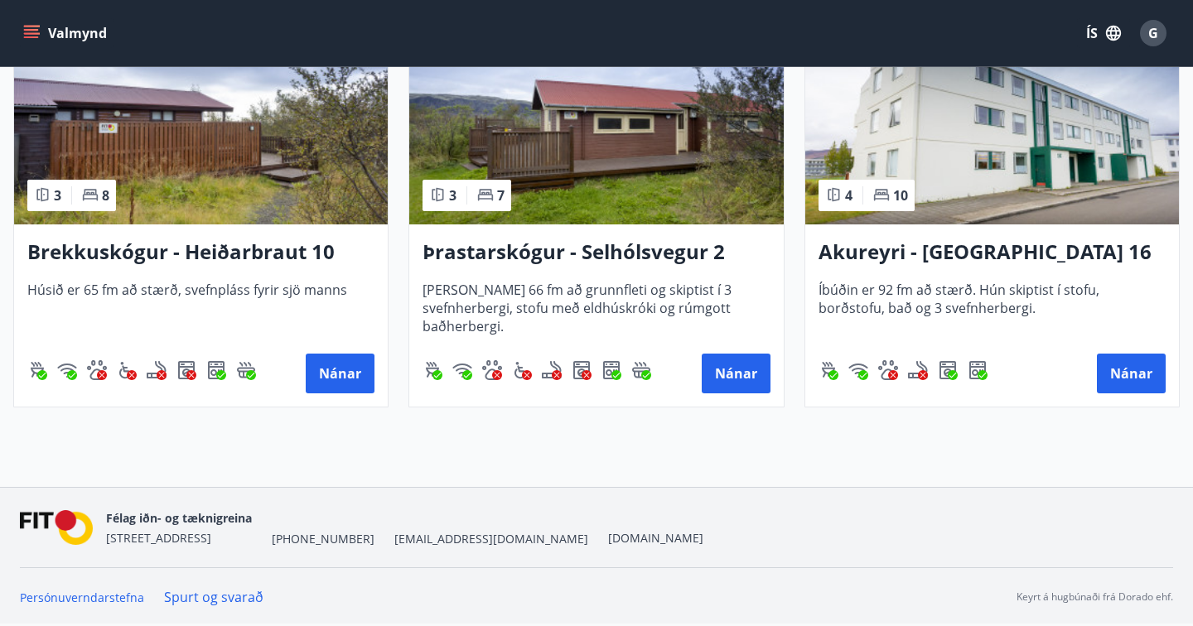
click at [508, 243] on h3 "Þrastarskógur - Selhólsvegur 2" at bounding box center [596, 253] width 347 height 30
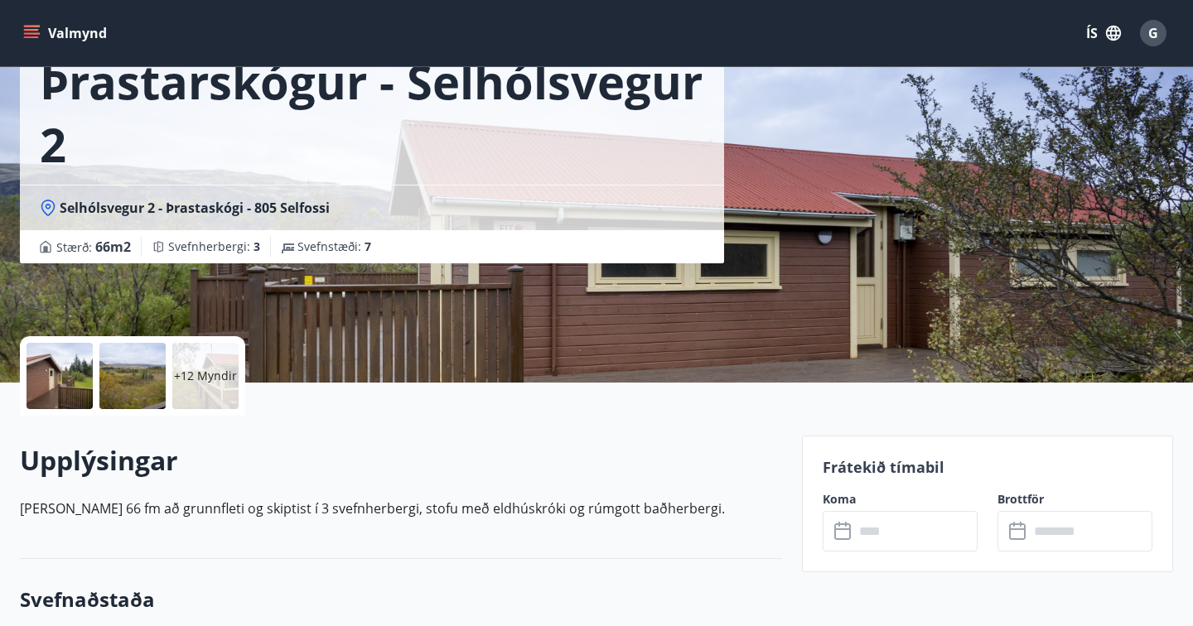
scroll to position [114, 0]
click at [144, 378] on div at bounding box center [132, 377] width 66 height 66
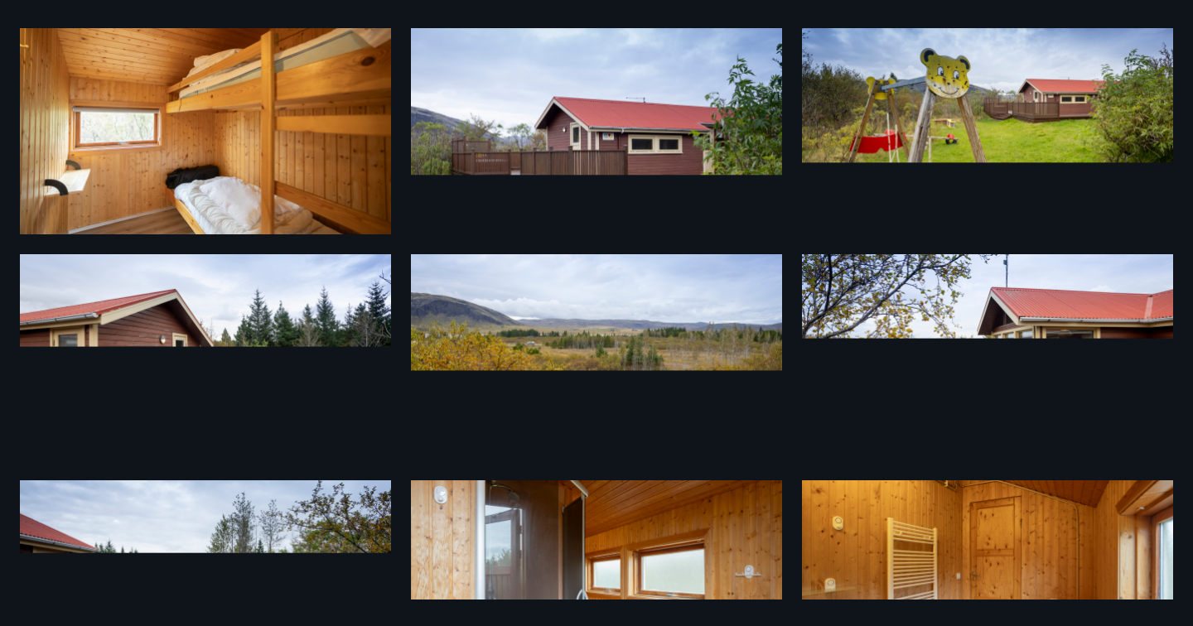
scroll to position [0, 0]
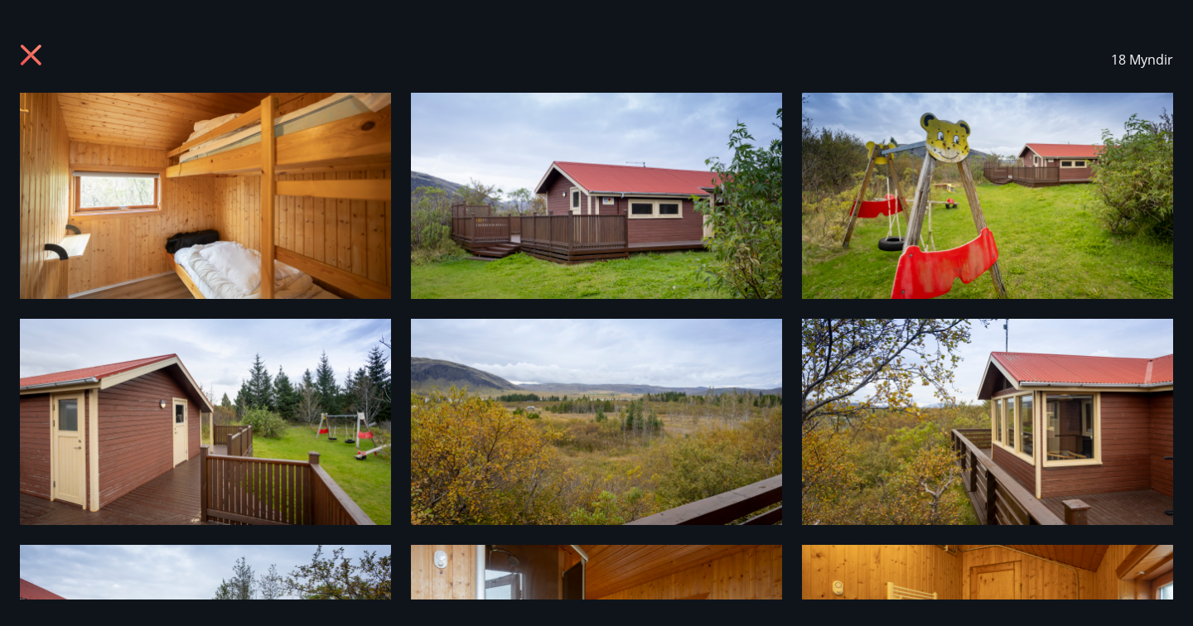
click at [35, 41] on div "18 Myndir" at bounding box center [596, 60] width 1153 height 66
click at [32, 59] on icon at bounding box center [33, 57] width 27 height 27
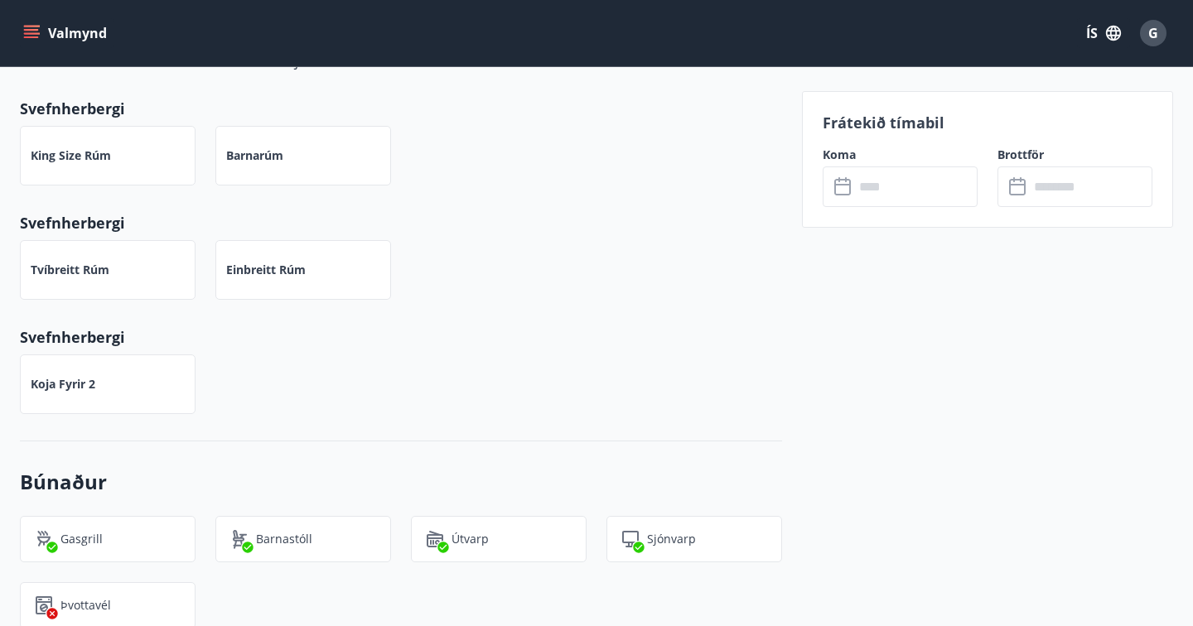
scroll to position [713, 0]
click at [872, 196] on input "text" at bounding box center [915, 187] width 123 height 41
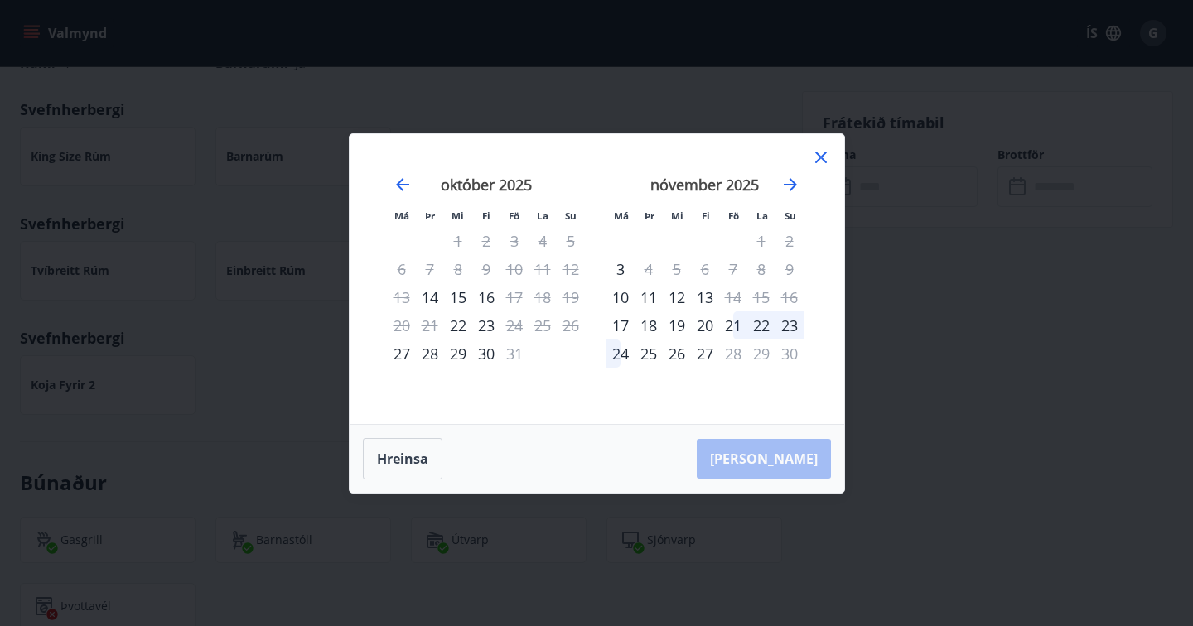
click at [821, 157] on icon at bounding box center [820, 157] width 2 height 2
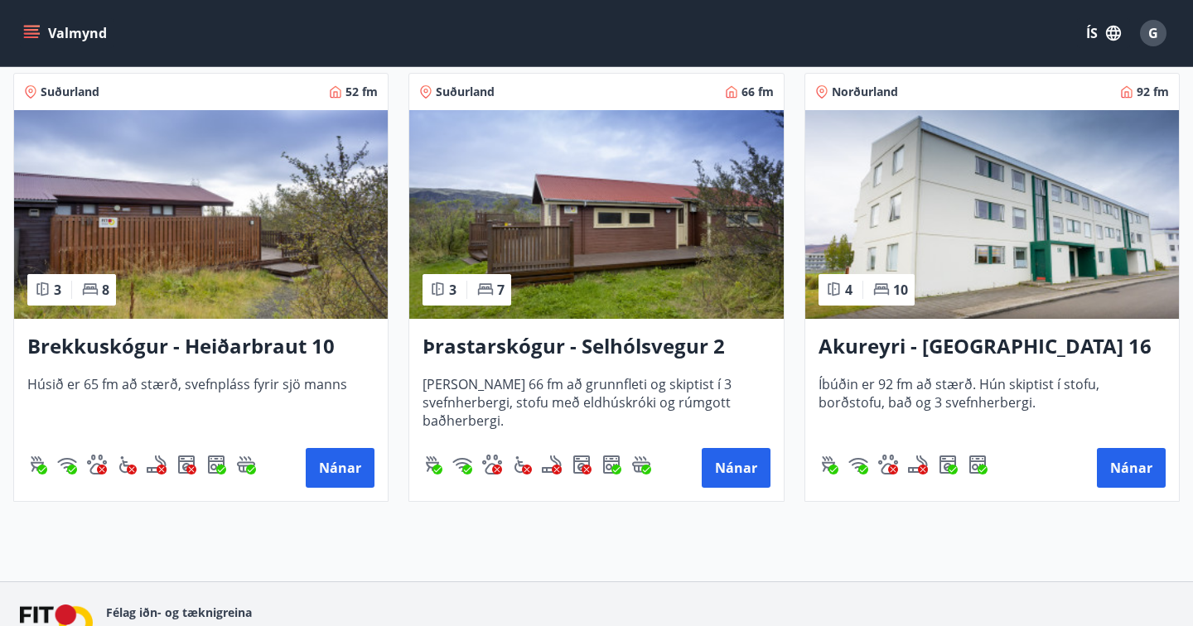
scroll to position [2090, 0]
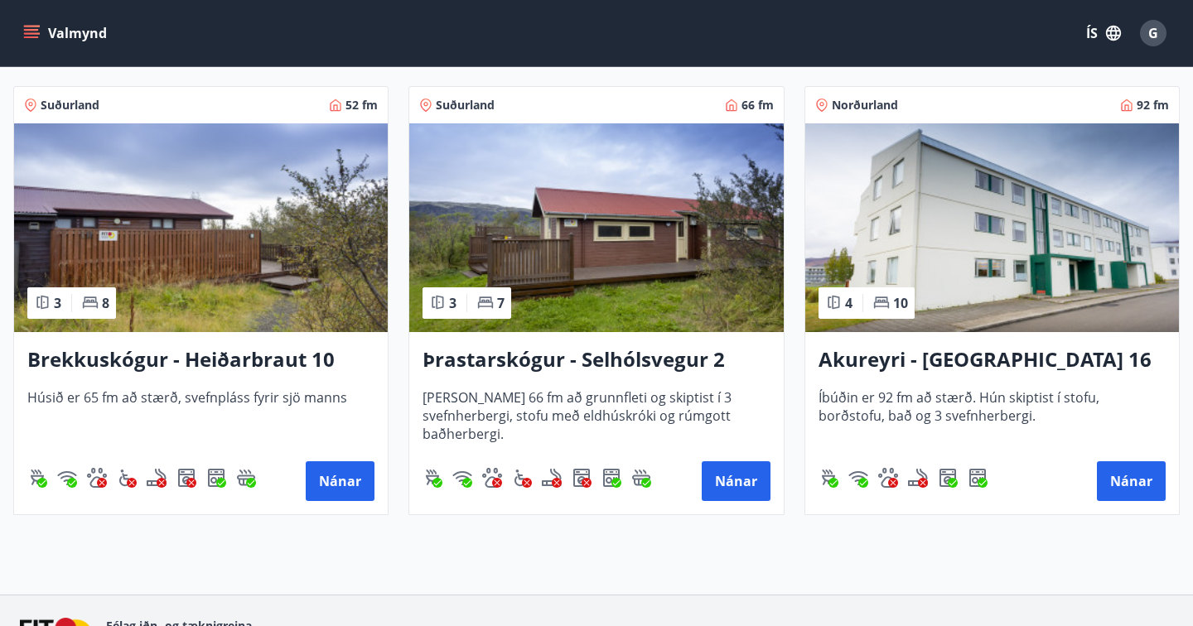
click at [860, 354] on h3 "Akureyri - [GEOGRAPHIC_DATA] 16 E" at bounding box center [992, 360] width 347 height 30
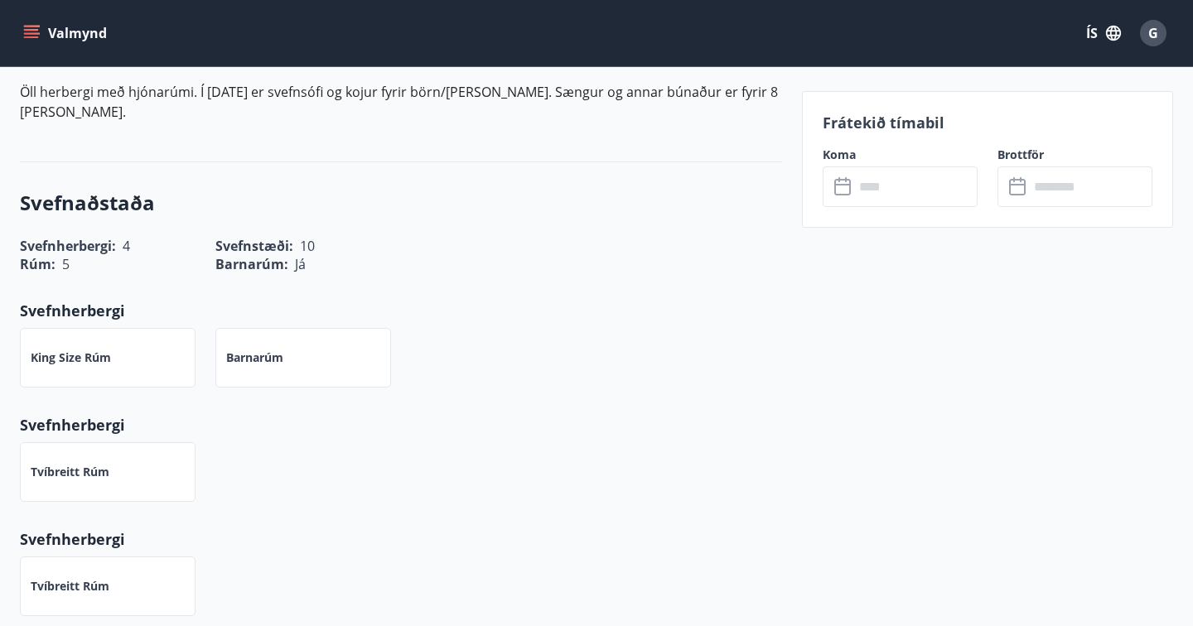
scroll to position [529, 0]
click at [882, 179] on input "text" at bounding box center [915, 187] width 123 height 41
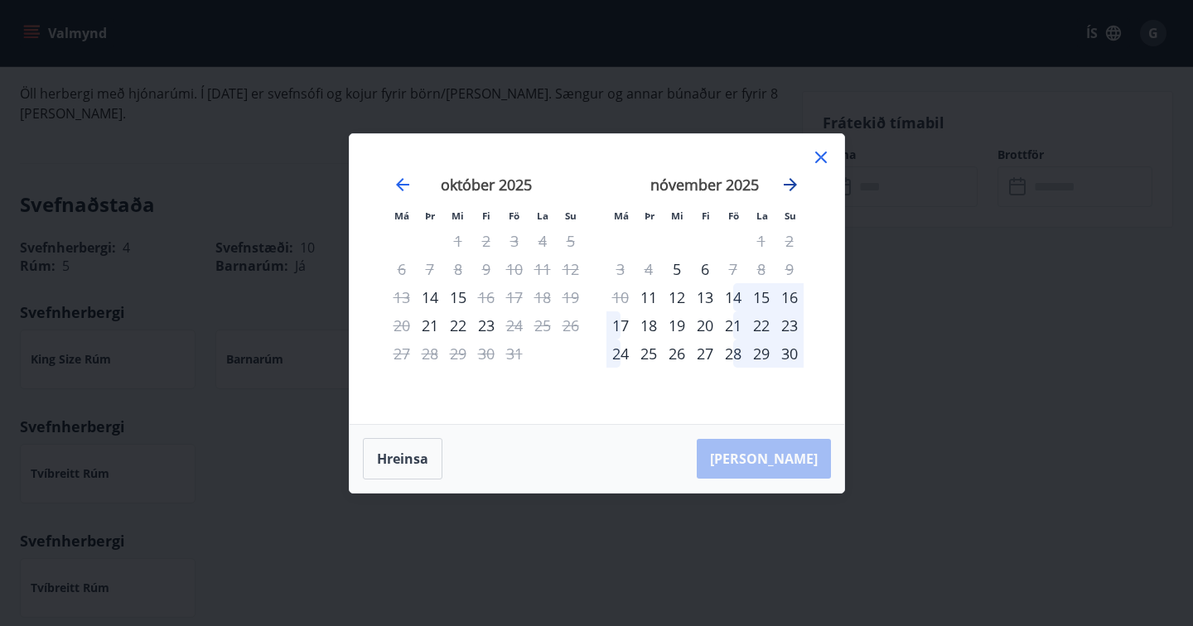
click at [794, 188] on icon "Move forward to switch to the next month." at bounding box center [790, 185] width 20 height 20
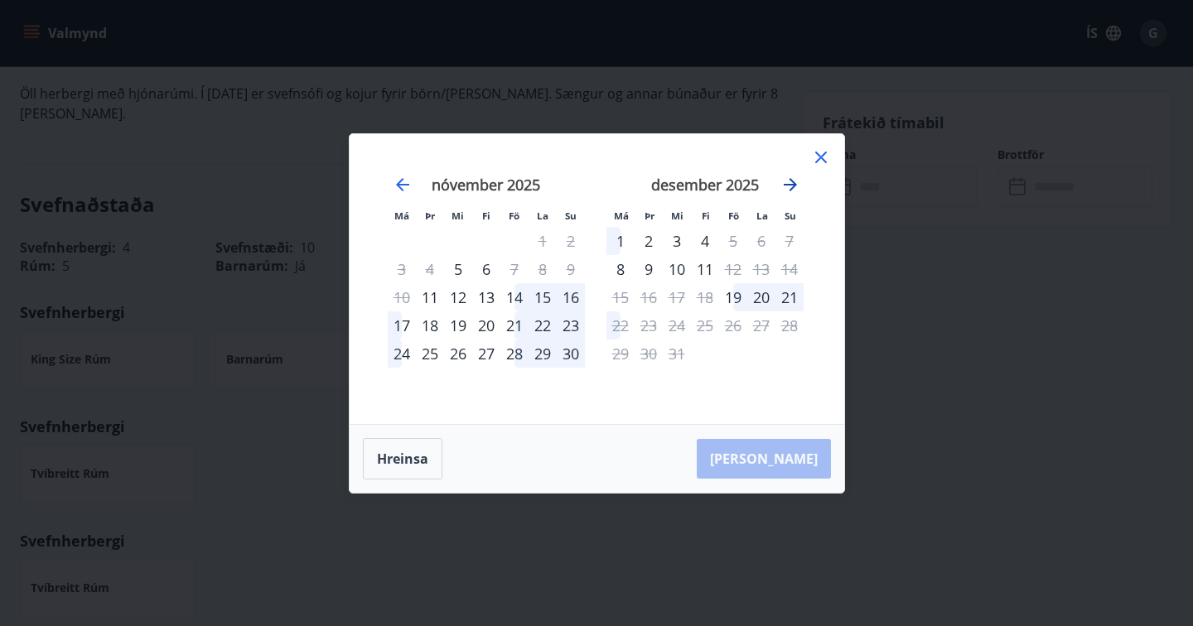
click at [794, 188] on icon "Move forward to switch to the next month." at bounding box center [790, 185] width 20 height 20
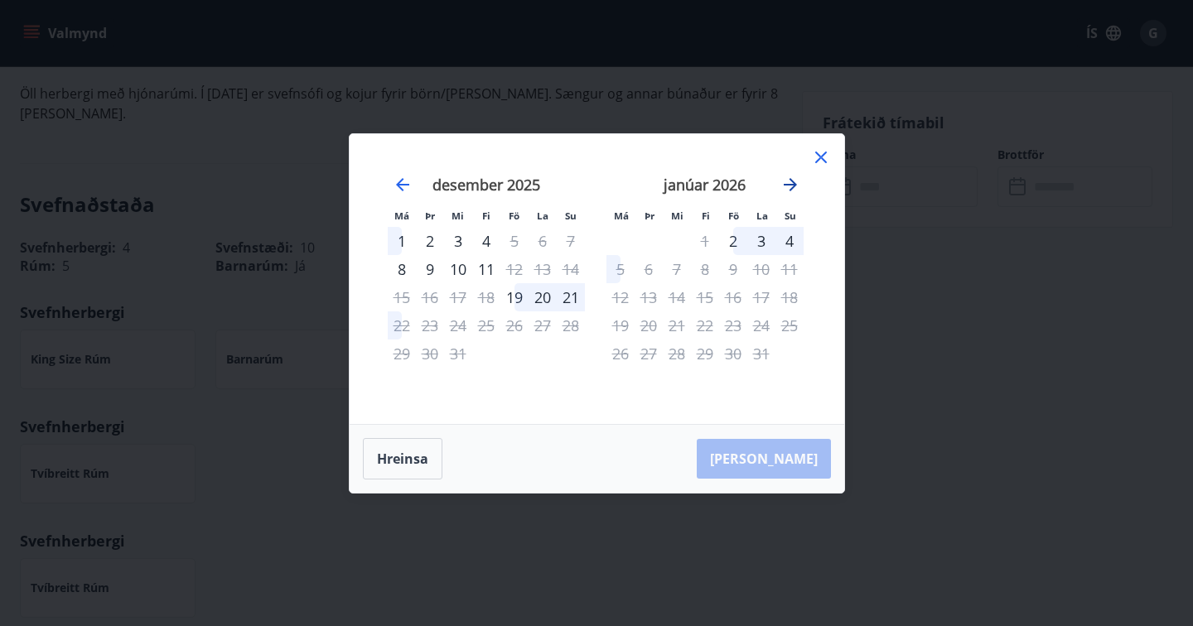
click at [794, 188] on icon "Move forward to switch to the next month." at bounding box center [790, 185] width 20 height 20
click at [820, 161] on icon at bounding box center [821, 157] width 20 height 20
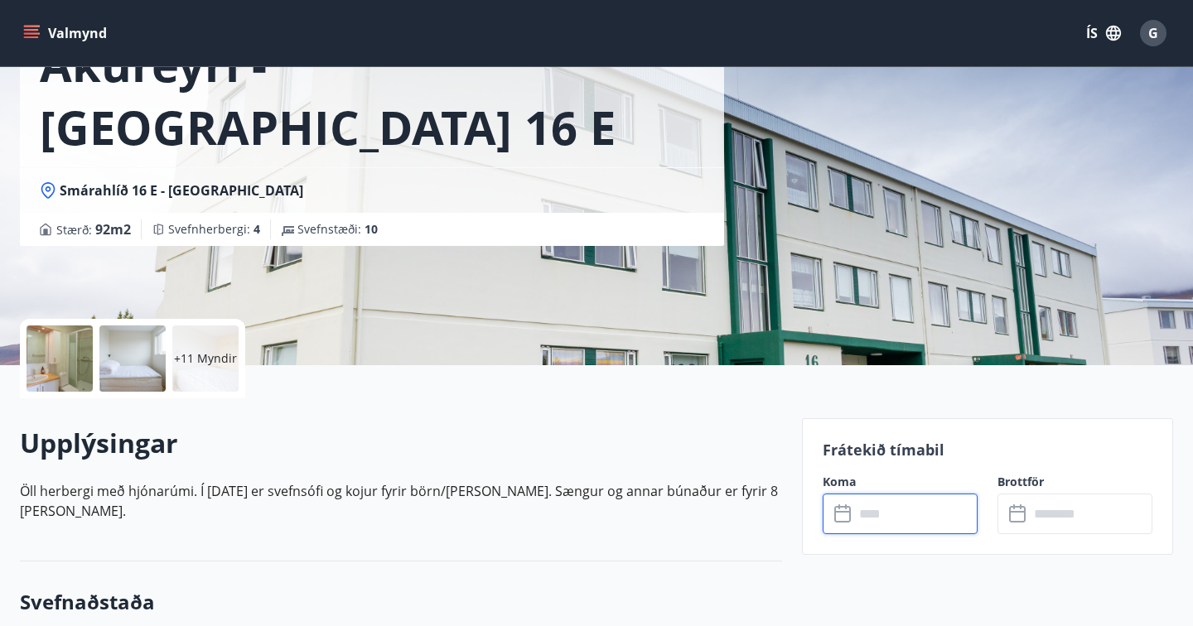
scroll to position [27, 0]
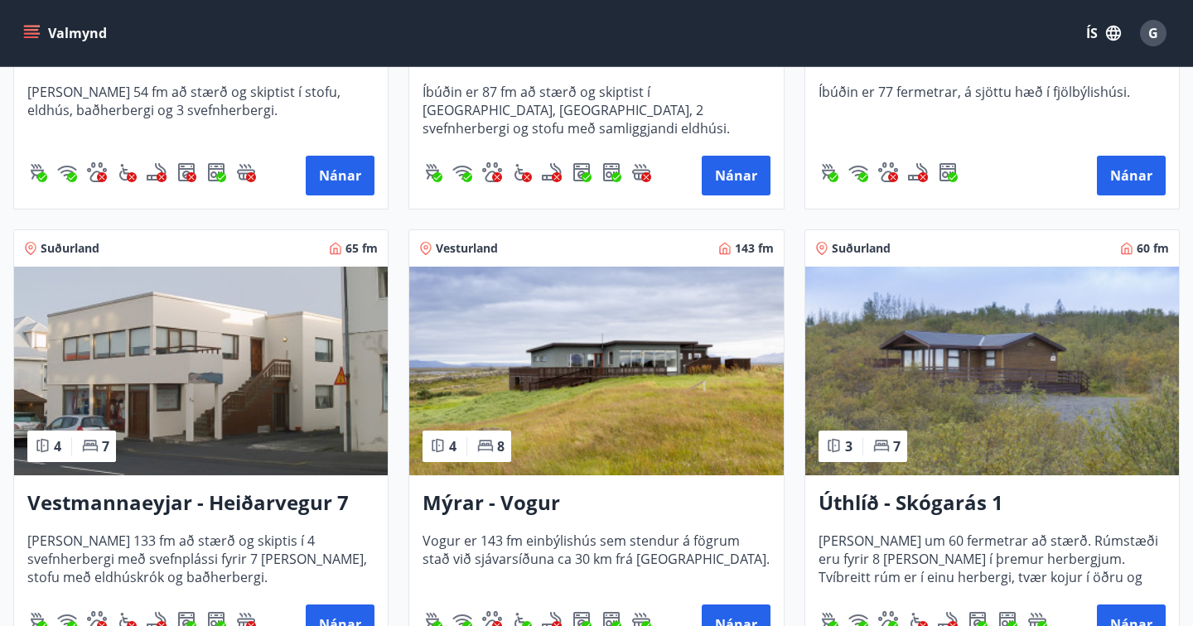
scroll to position [637, 0]
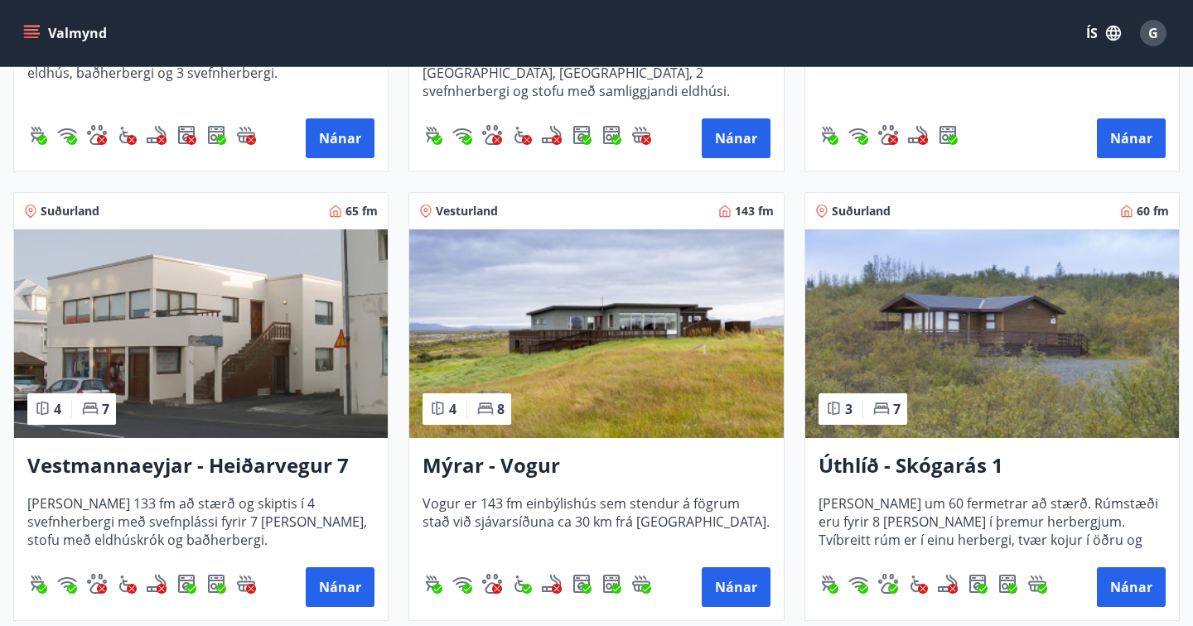
click at [508, 462] on h3 "Mýrar - Vogur" at bounding box center [596, 467] width 347 height 30
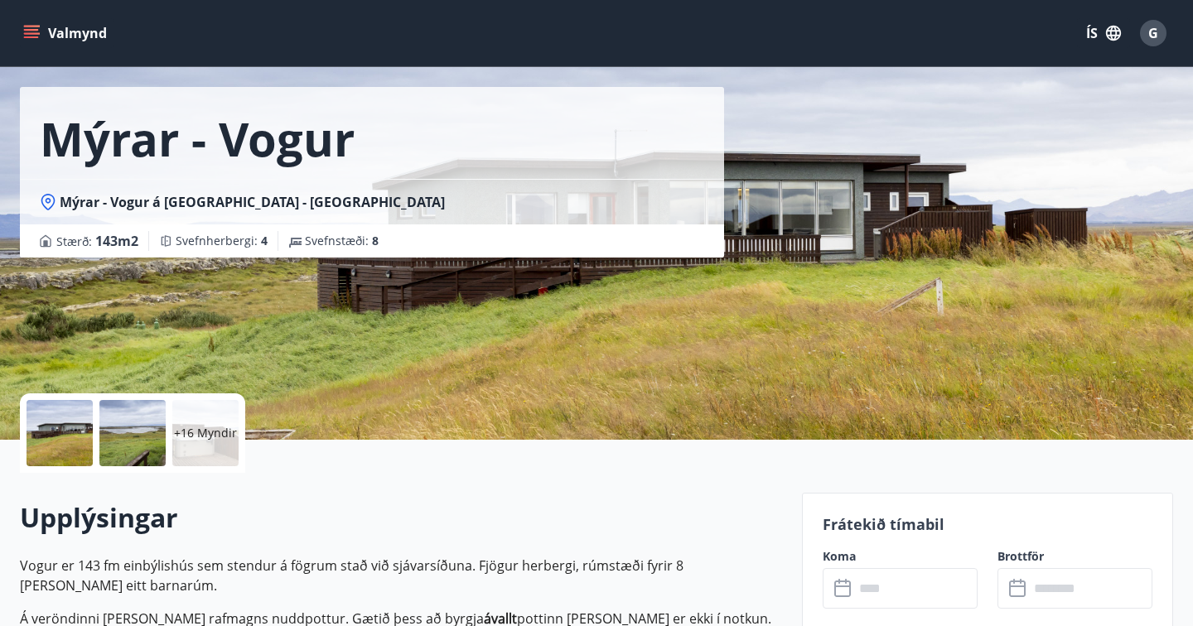
scroll to position [58, 0]
click at [133, 429] on div at bounding box center [132, 432] width 66 height 66
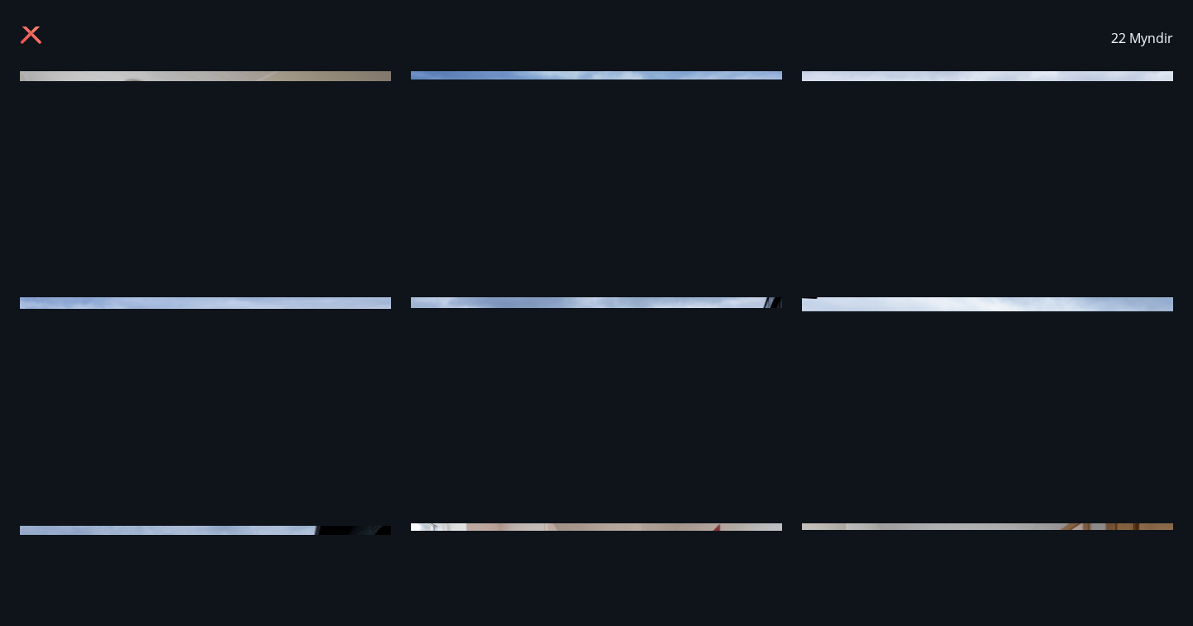
scroll to position [0, 0]
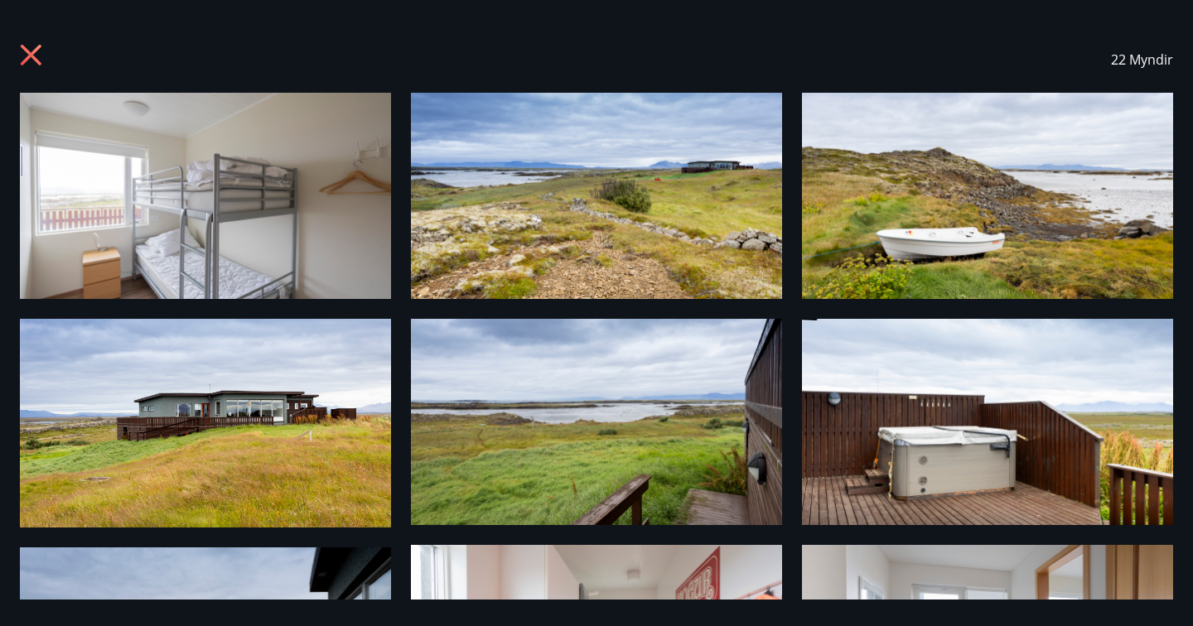
click at [26, 55] on icon at bounding box center [33, 57] width 27 height 27
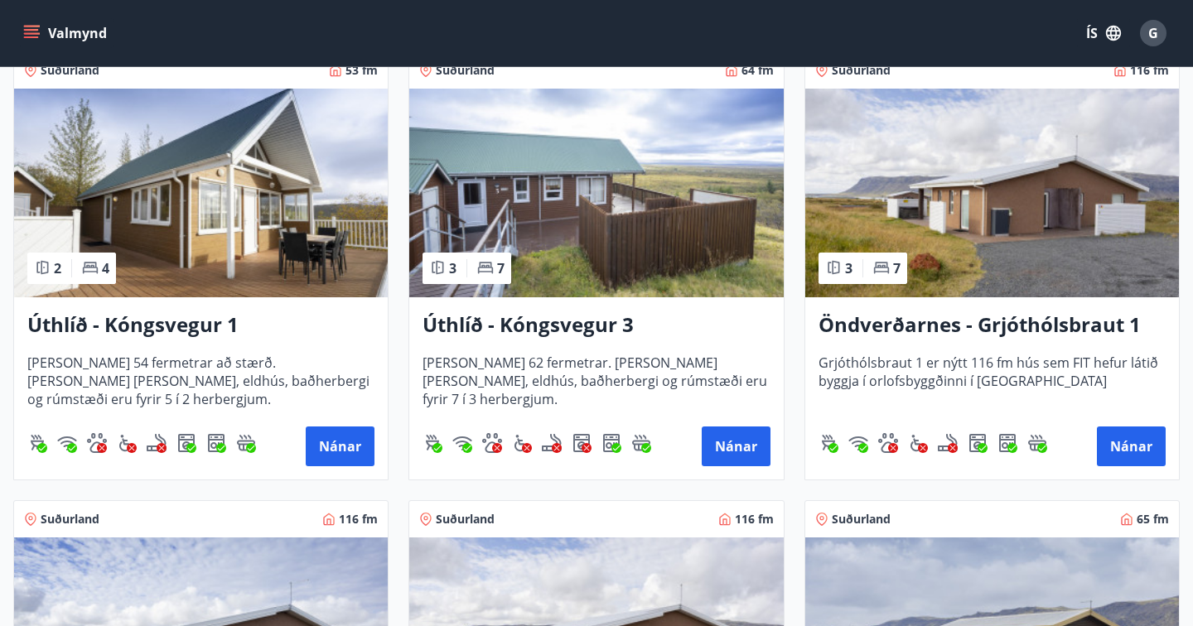
scroll to position [1220, 0]
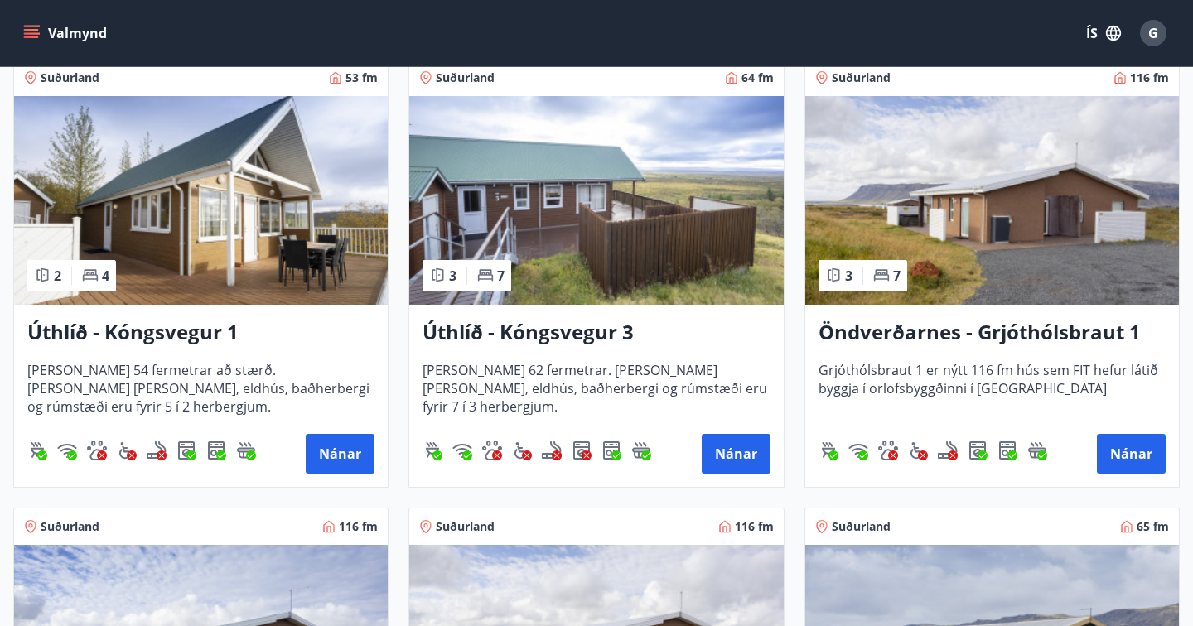
click at [473, 333] on h3 "Úthlíð - Kóngsvegur 3" at bounding box center [596, 333] width 347 height 30
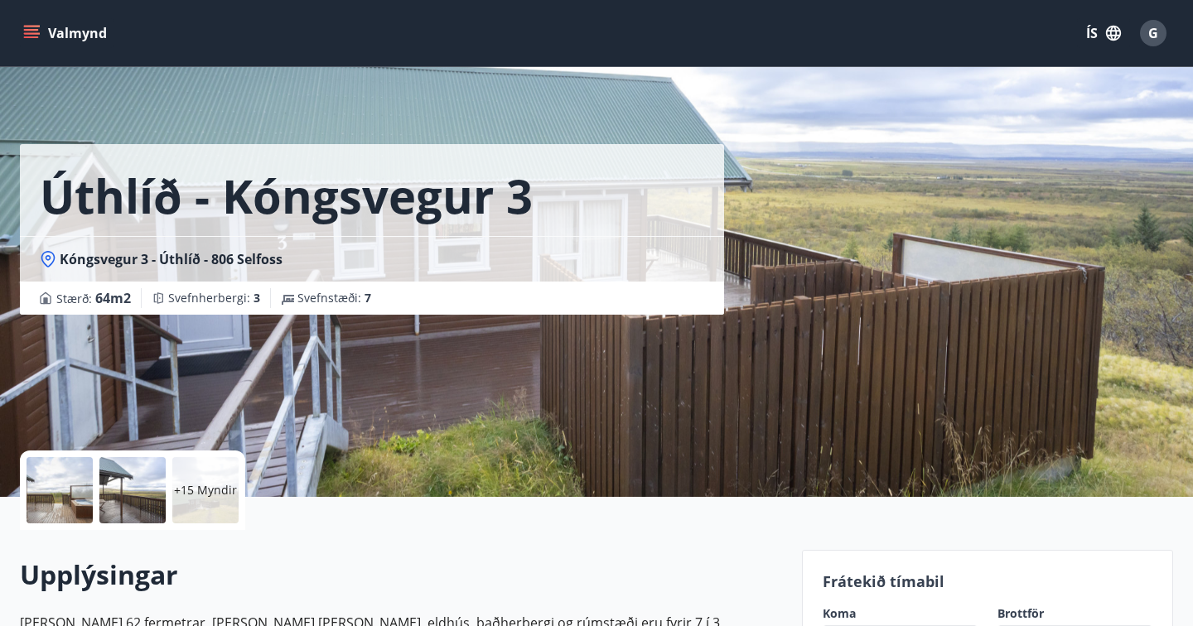
scroll to position [61, 0]
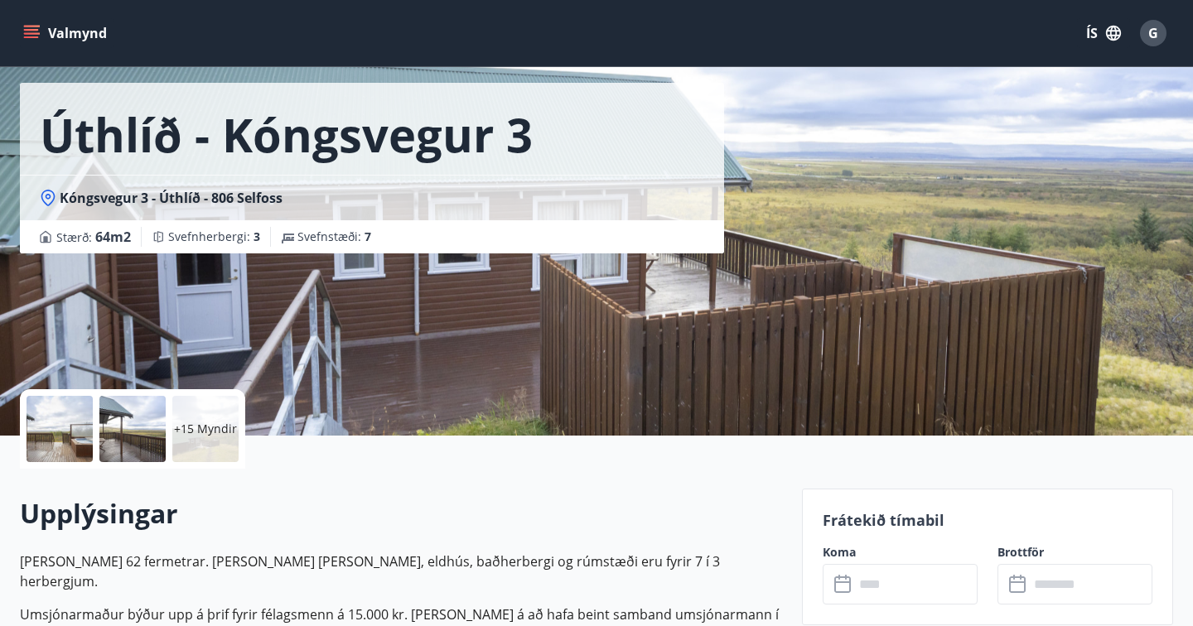
click at [120, 418] on div at bounding box center [132, 429] width 66 height 66
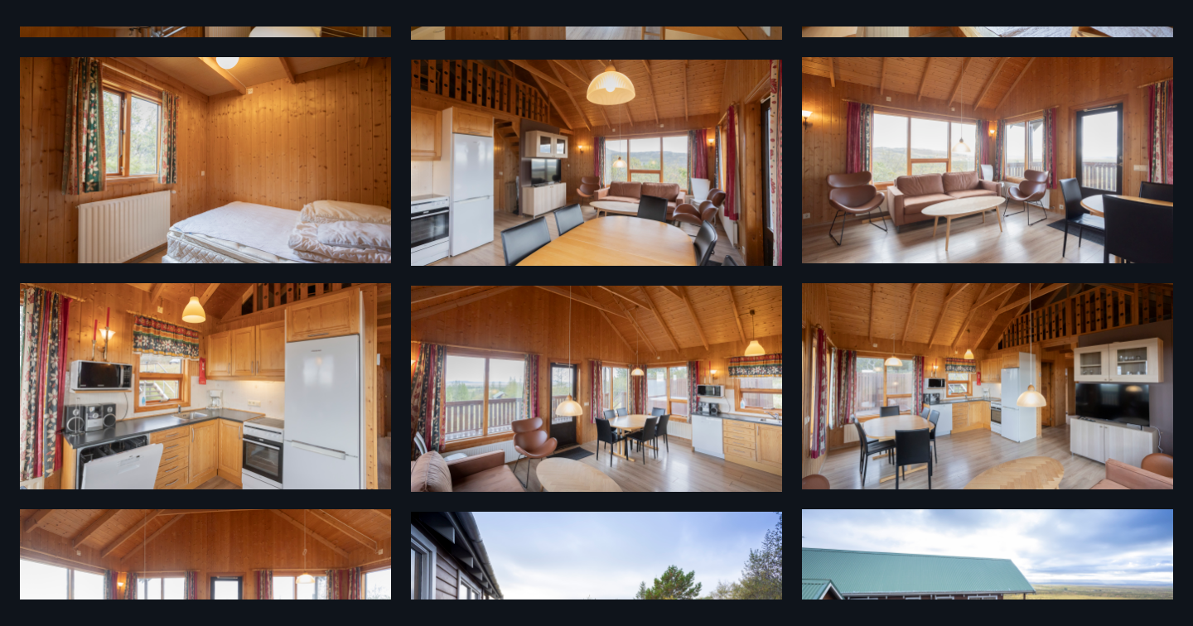
scroll to position [1064, 0]
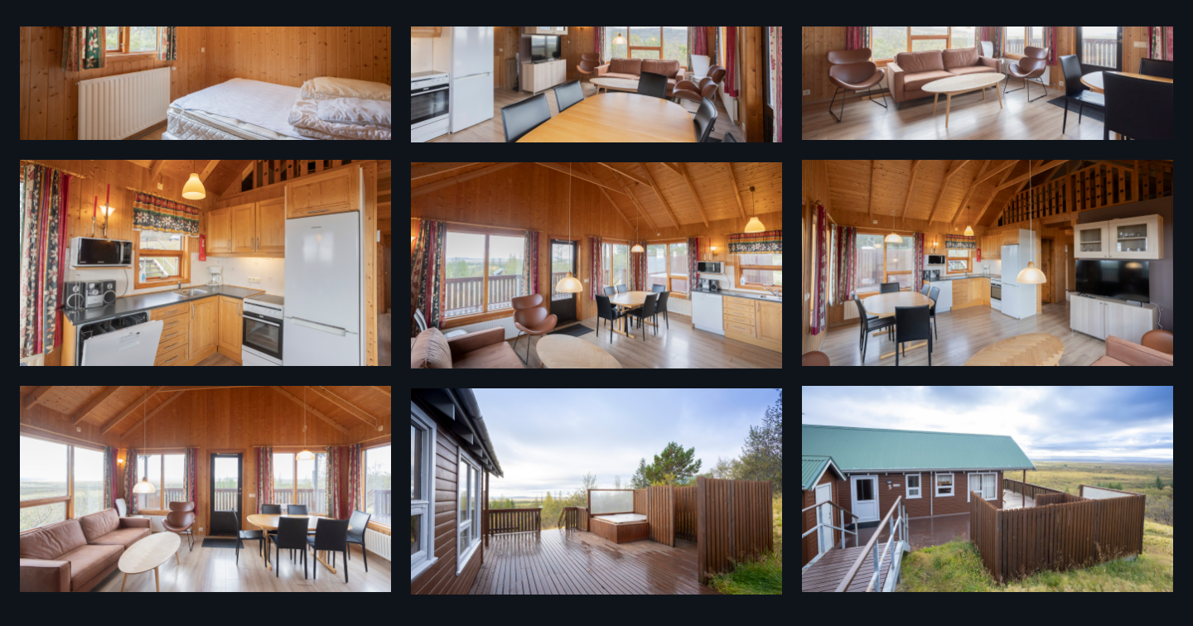
click at [8, 29] on div "21 Myndir" at bounding box center [596, 313] width 1193 height 573
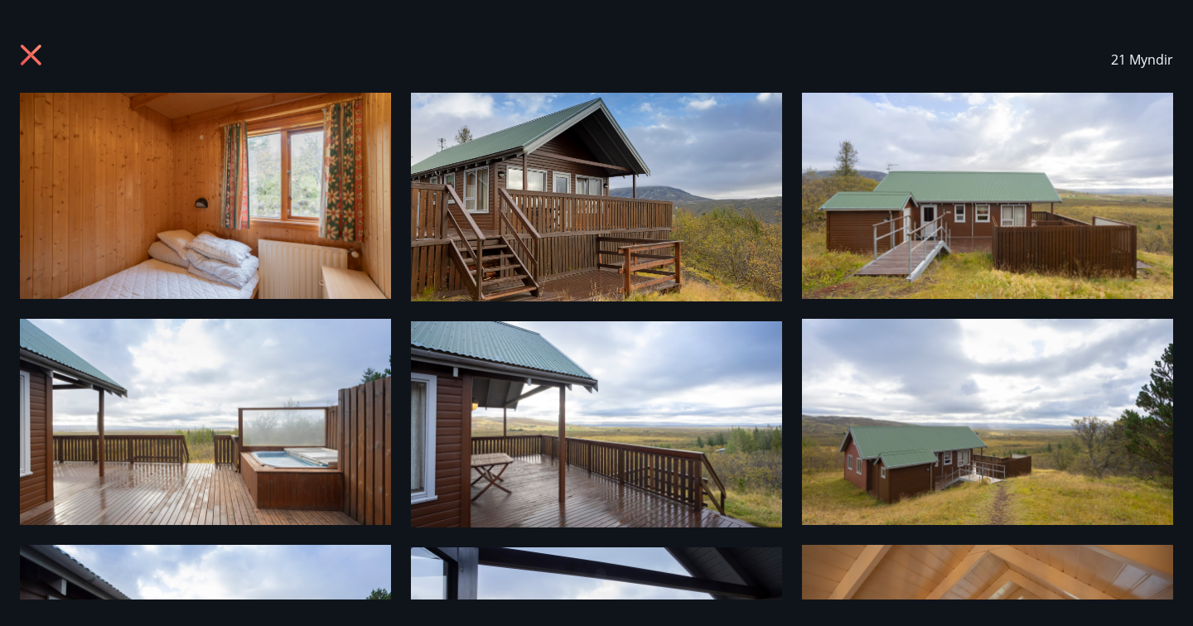
click at [31, 55] on icon at bounding box center [31, 55] width 4 height 4
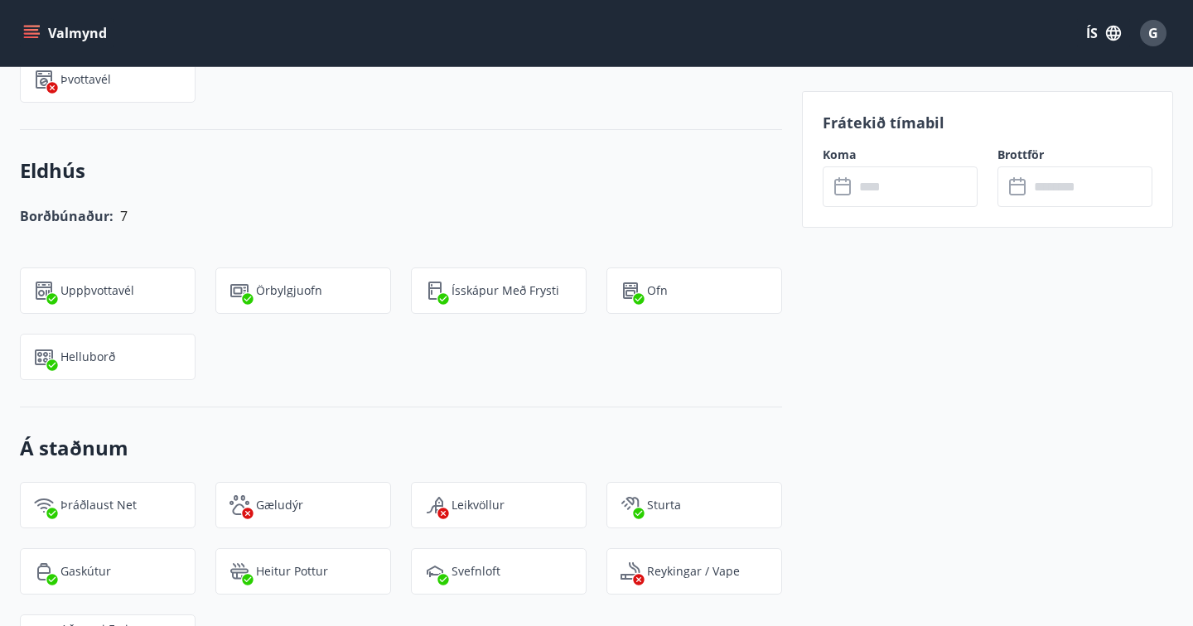
scroll to position [1293, 0]
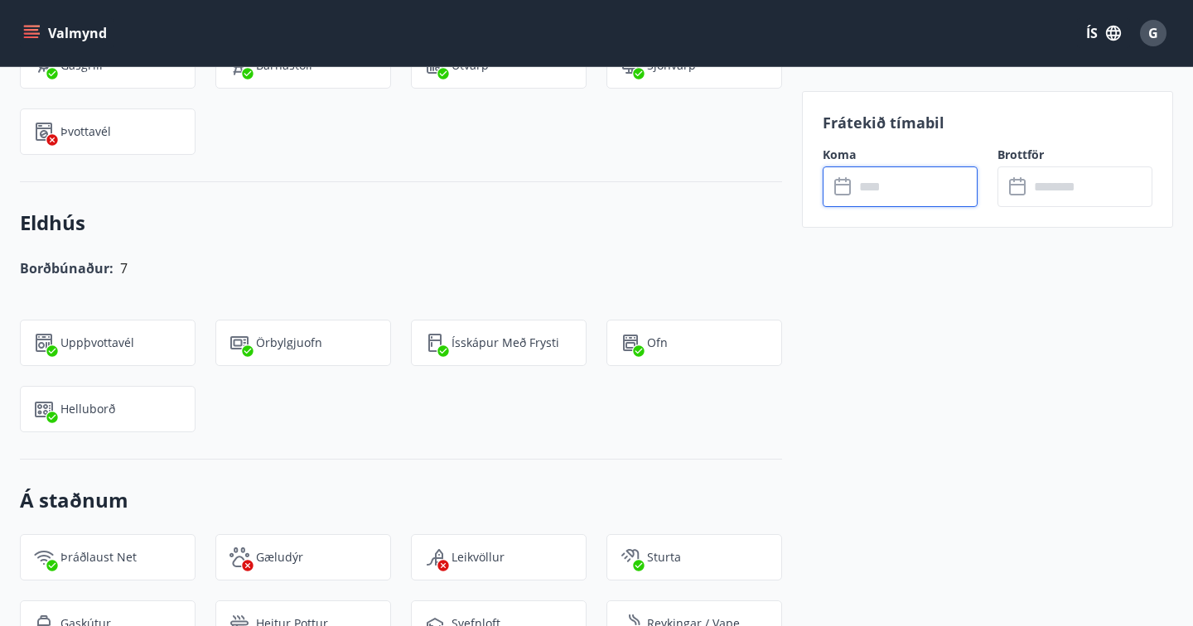
click at [866, 183] on input "text" at bounding box center [915, 187] width 123 height 41
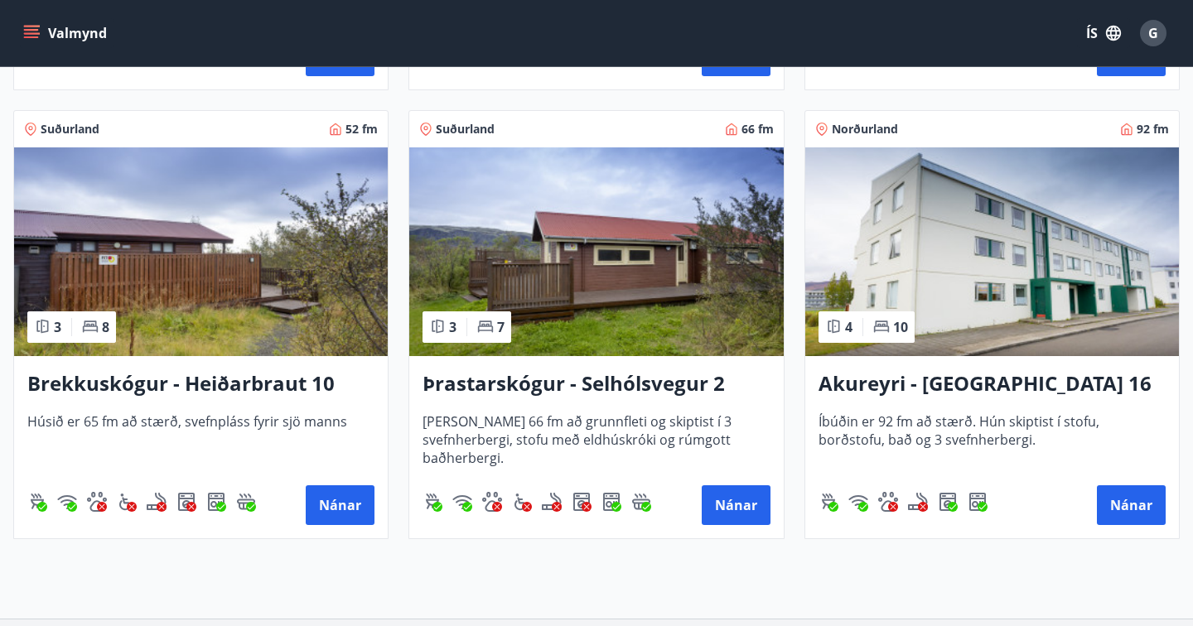
scroll to position [2075, 0]
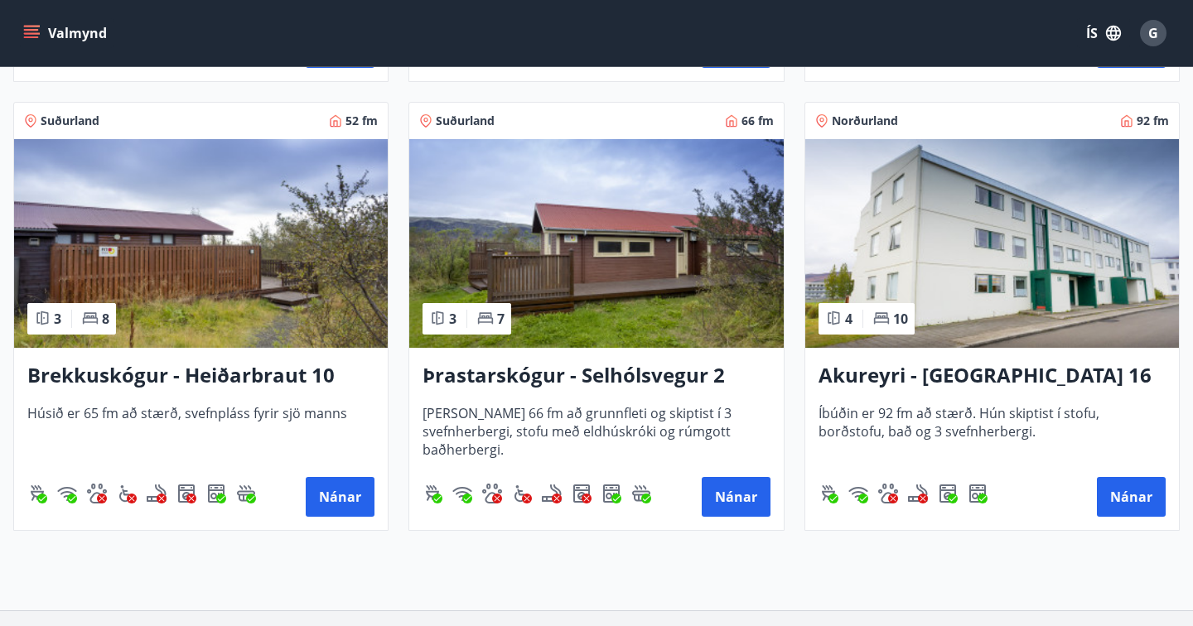
click at [477, 389] on h3 "Þrastarskógur - Selhólsvegur 2" at bounding box center [596, 376] width 347 height 30
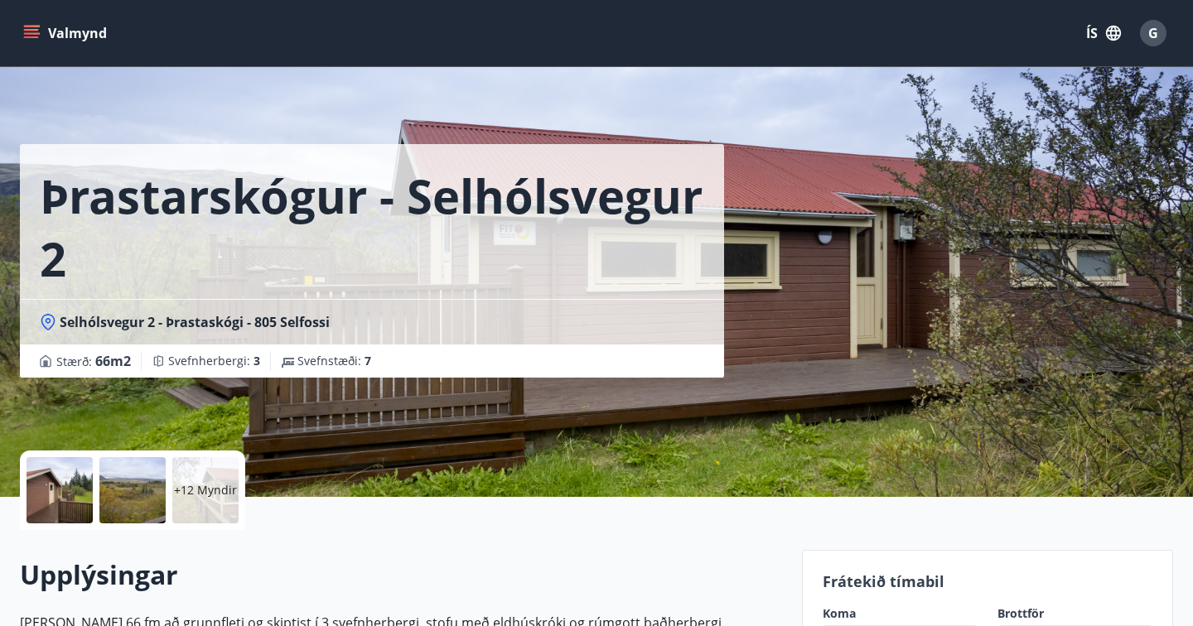
click at [215, 470] on div "+12 Myndir" at bounding box center [205, 490] width 66 height 66
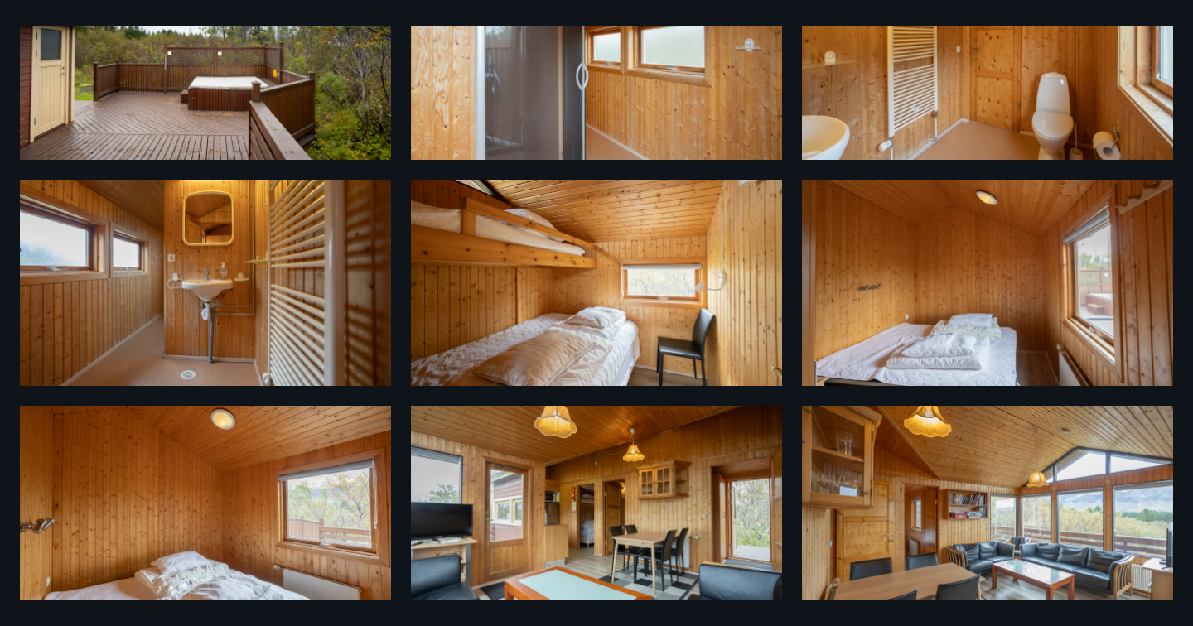
scroll to position [652, 0]
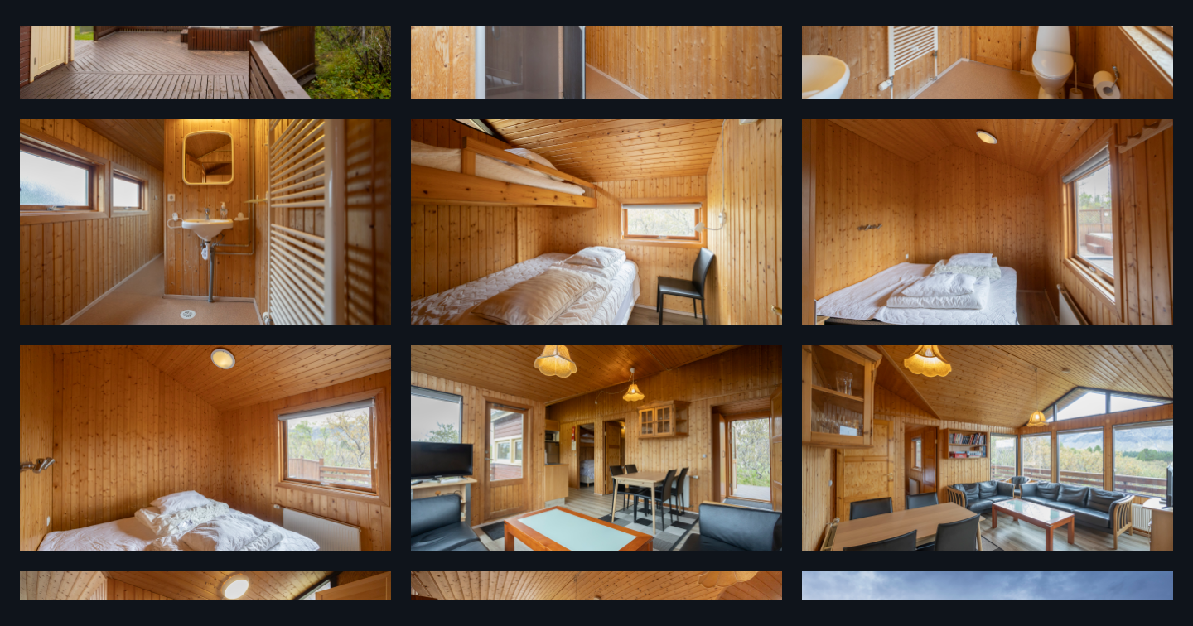
click at [2, 141] on div "18 Myndir" at bounding box center [596, 313] width 1193 height 573
click at [11, 141] on div "18 Myndir" at bounding box center [596, 313] width 1193 height 573
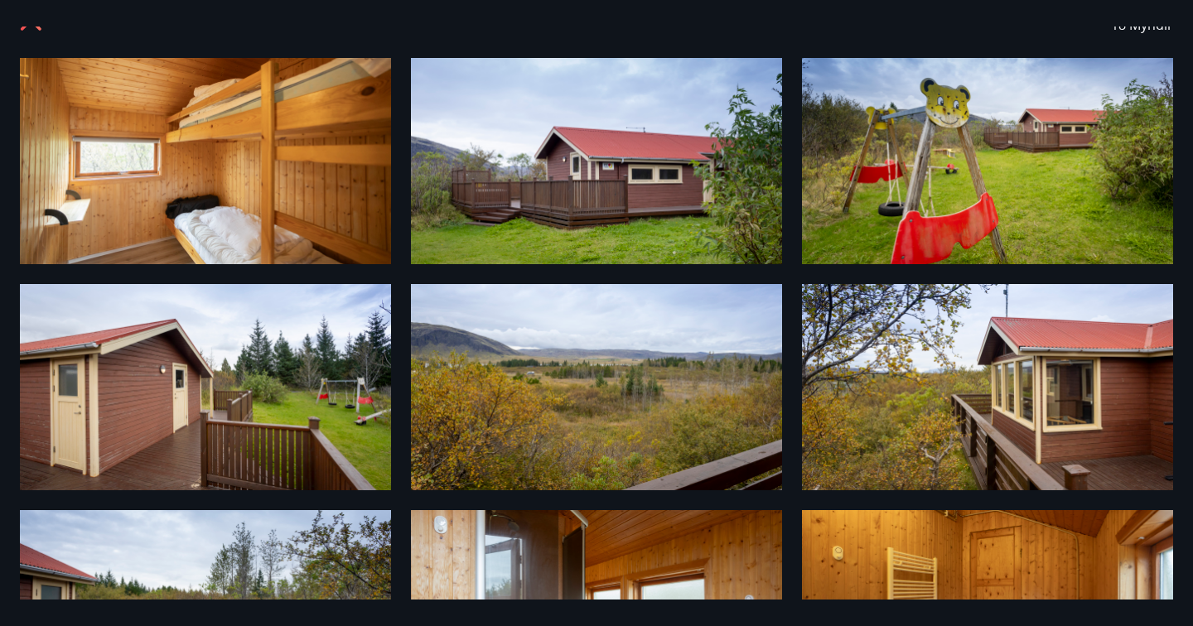
scroll to position [0, 0]
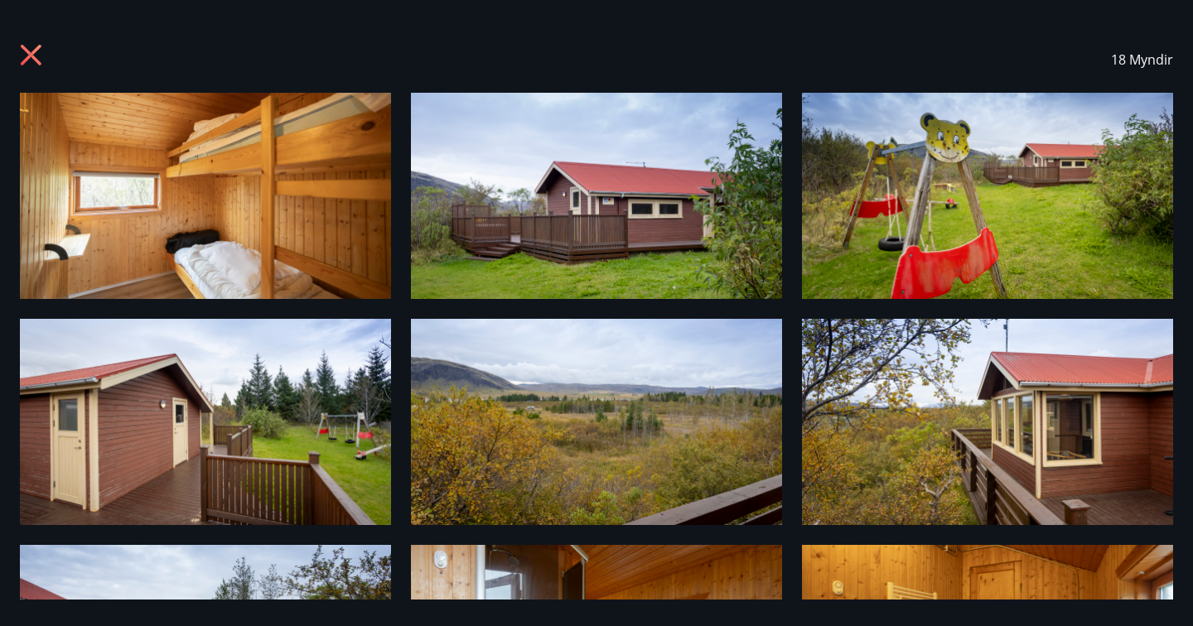
click at [41, 51] on icon at bounding box center [33, 57] width 27 height 27
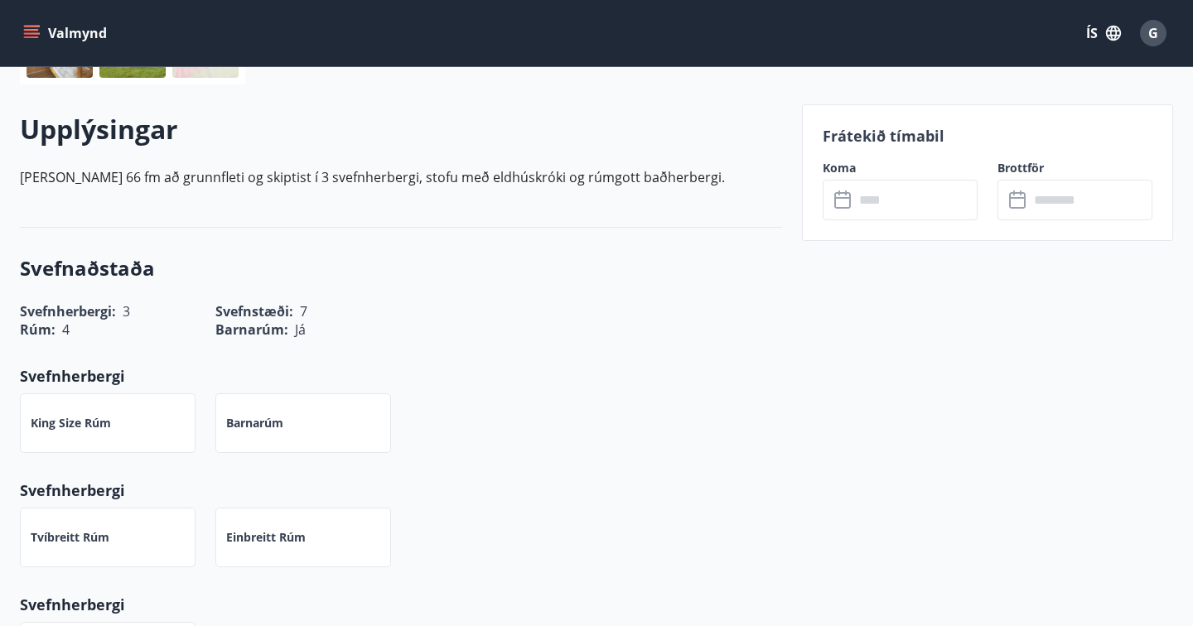
scroll to position [510, 0]
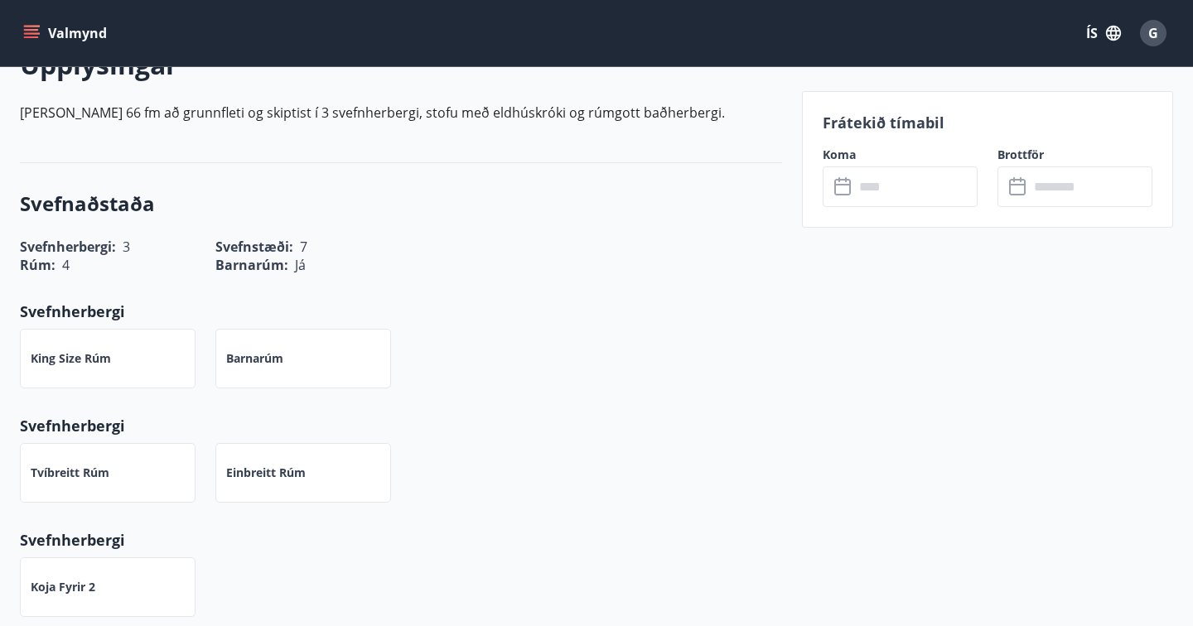
click at [877, 194] on input "text" at bounding box center [915, 187] width 123 height 41
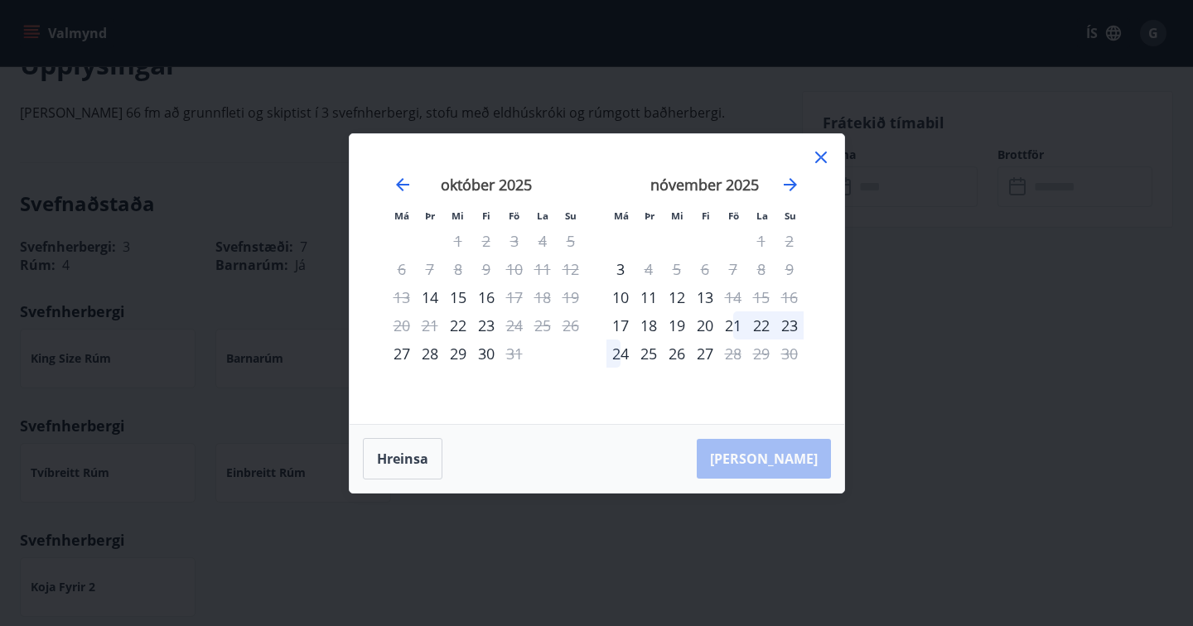
click at [827, 153] on icon at bounding box center [821, 157] width 20 height 20
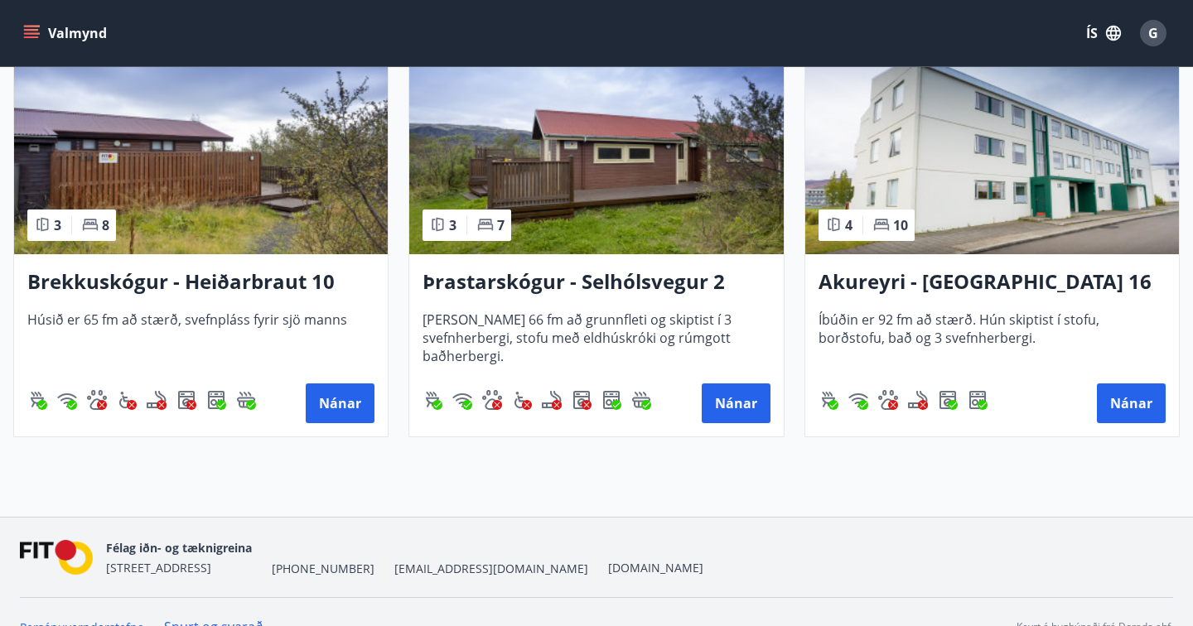
scroll to position [2154, 0]
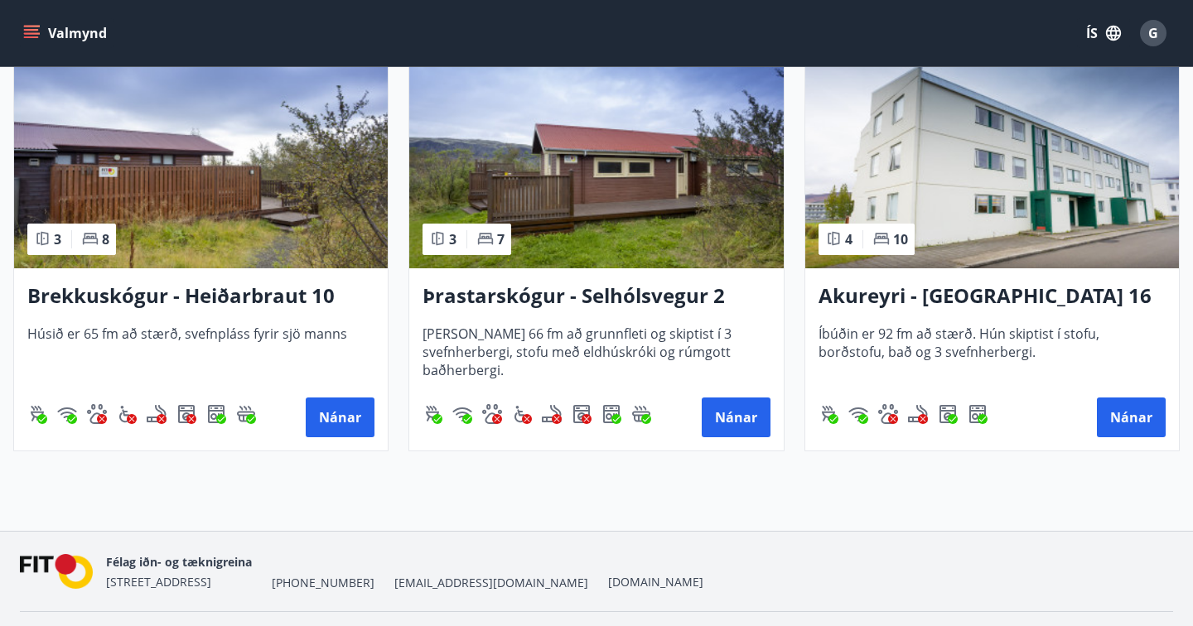
click at [838, 298] on h3 "Akureyri - [GEOGRAPHIC_DATA] 16 E" at bounding box center [992, 297] width 347 height 30
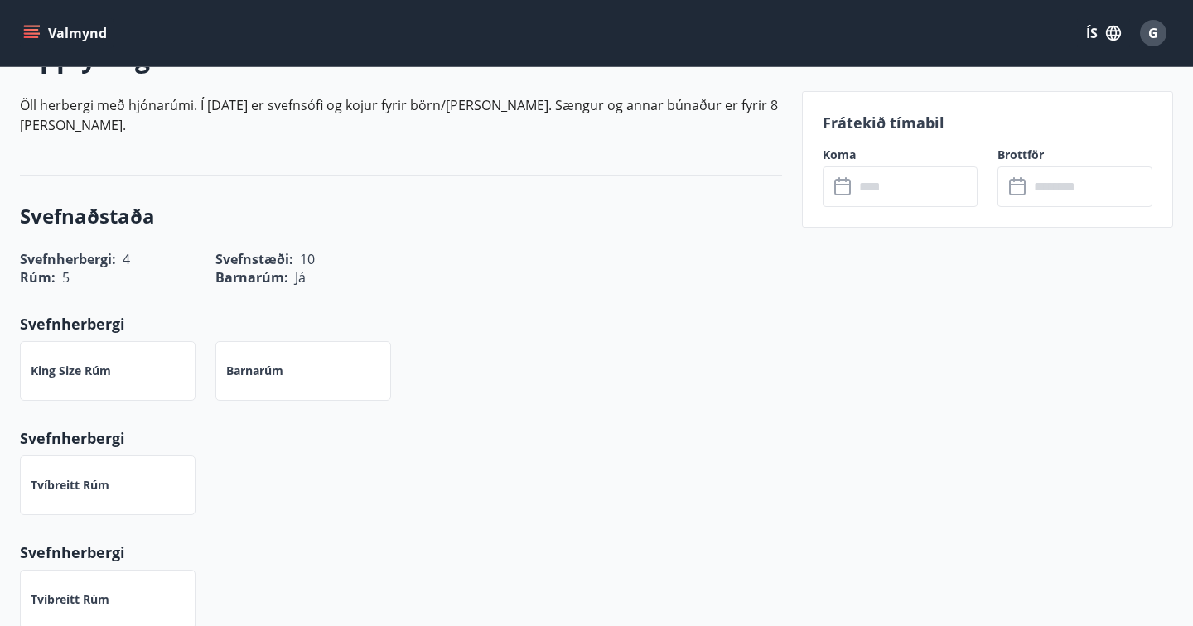
scroll to position [552, 0]
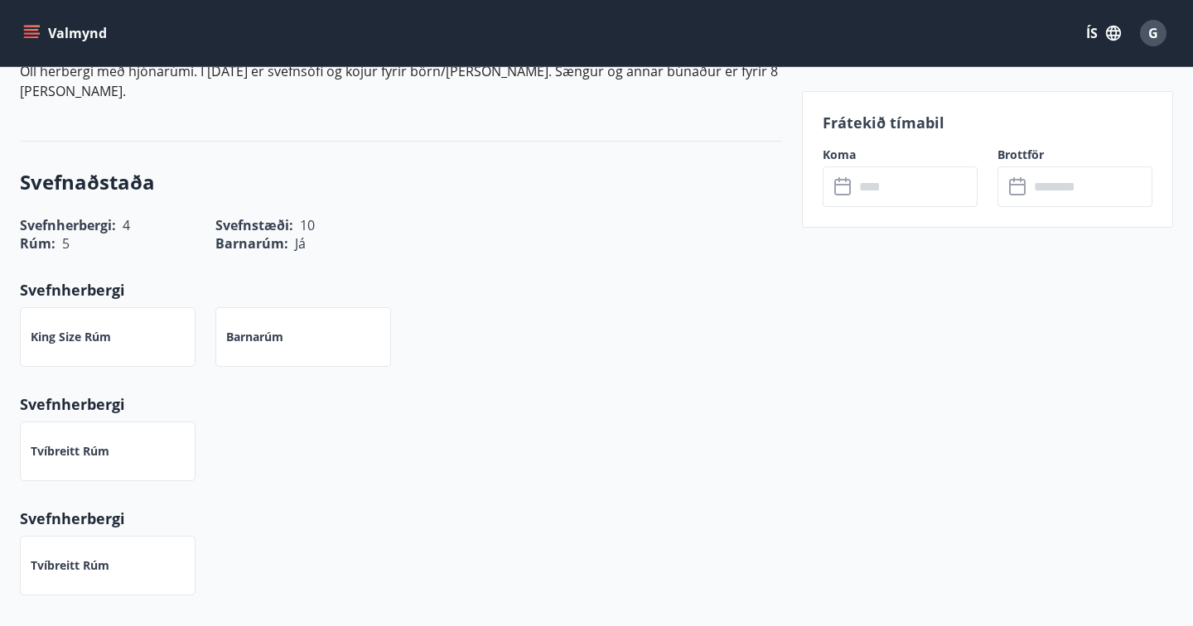
click at [848, 204] on div "​ ​" at bounding box center [900, 187] width 155 height 41
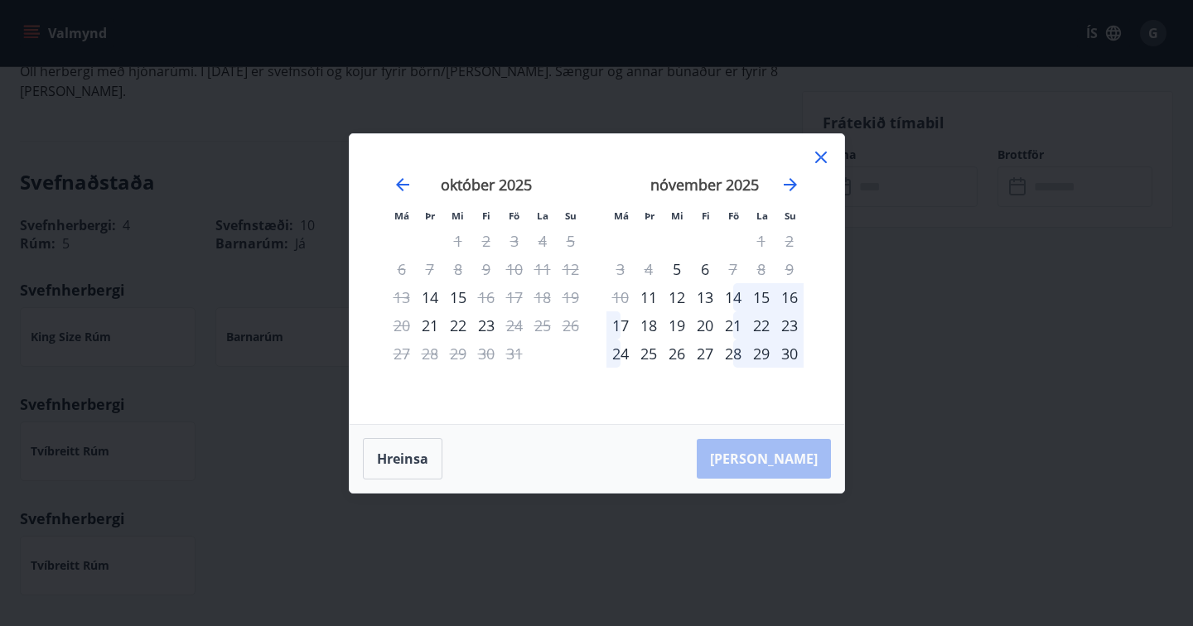
click at [490, 325] on div "23" at bounding box center [486, 326] width 28 height 28
click at [496, 328] on div "23" at bounding box center [486, 326] width 28 height 28
click at [487, 328] on div "23" at bounding box center [486, 326] width 28 height 28
click at [483, 313] on div "23" at bounding box center [486, 326] width 28 height 28
click at [483, 330] on div "23" at bounding box center [486, 326] width 28 height 28
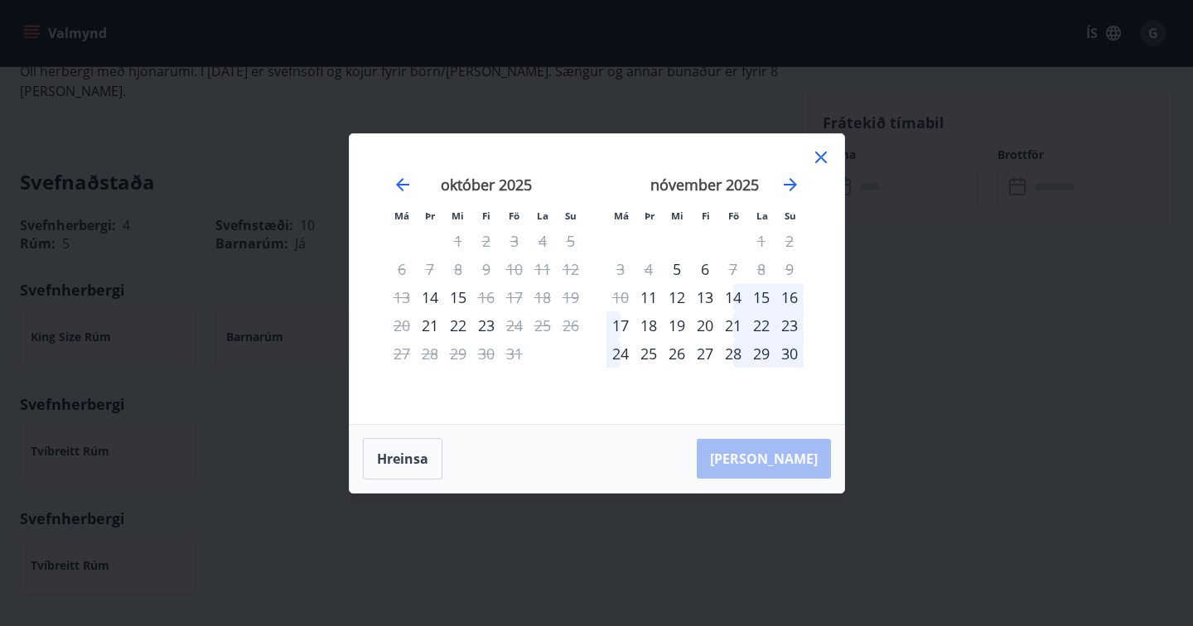
click at [779, 458] on div "[PERSON_NAME]" at bounding box center [597, 459] width 495 height 68
click at [382, 461] on button "Hreinsa" at bounding box center [403, 458] width 80 height 41
click at [445, 300] on div "15" at bounding box center [458, 297] width 28 height 28
click at [457, 325] on div "22" at bounding box center [458, 326] width 28 height 28
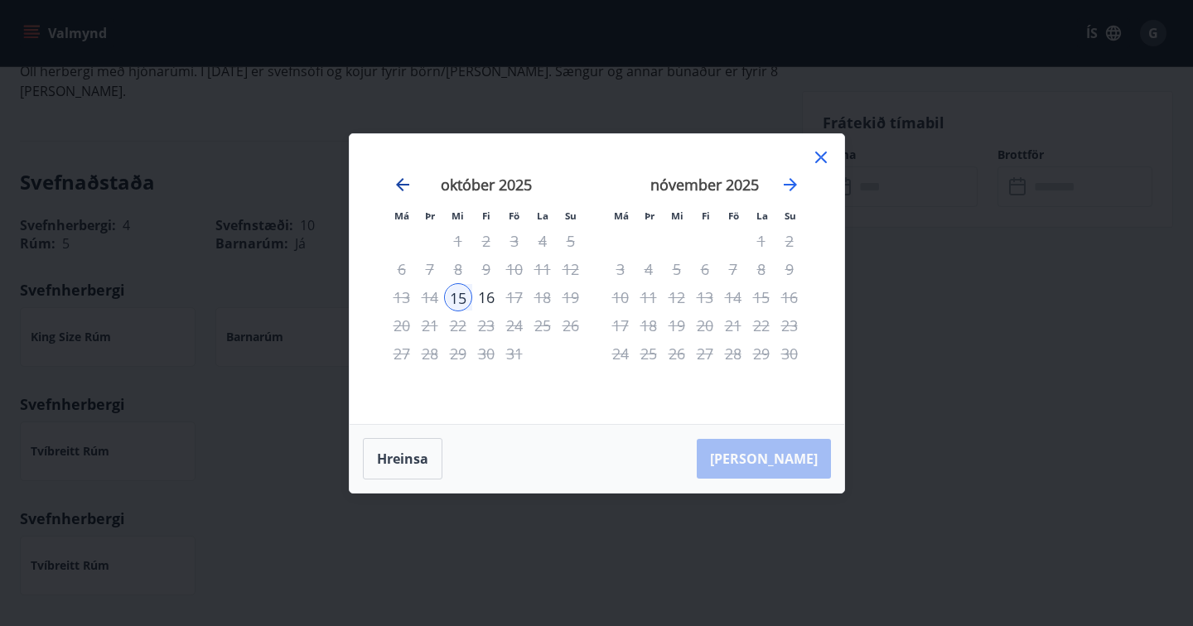
click at [406, 191] on icon "Move backward to switch to the previous month." at bounding box center [403, 185] width 20 height 20
click at [827, 166] on icon at bounding box center [821, 157] width 20 height 20
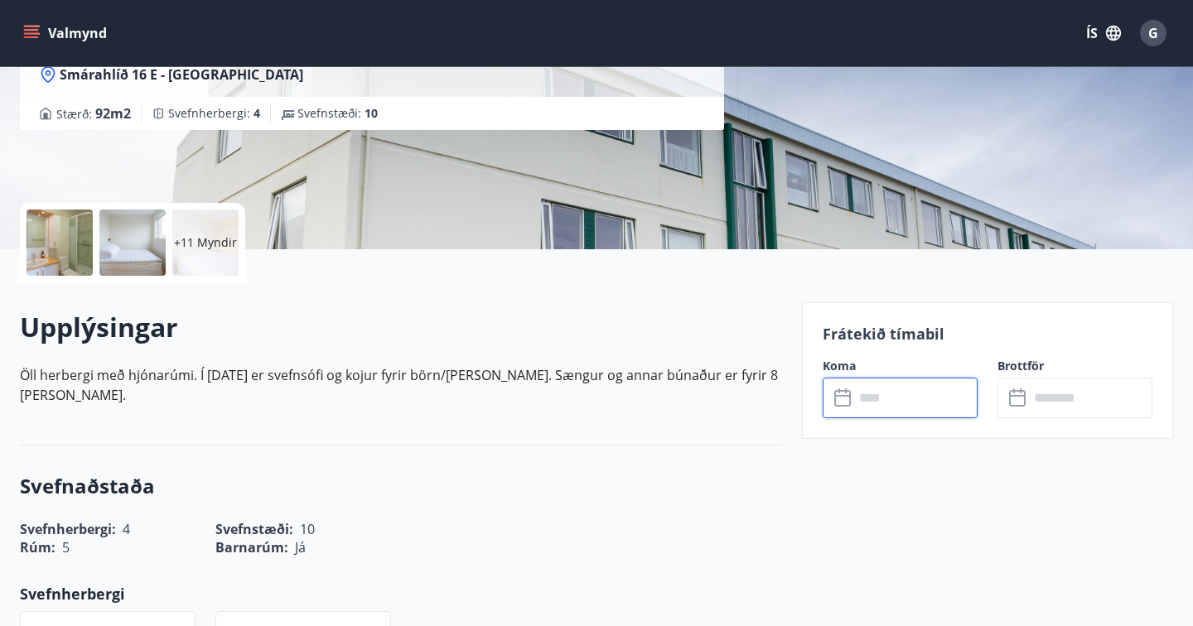
scroll to position [0, 0]
